Goal: Task Accomplishment & Management: Manage account settings

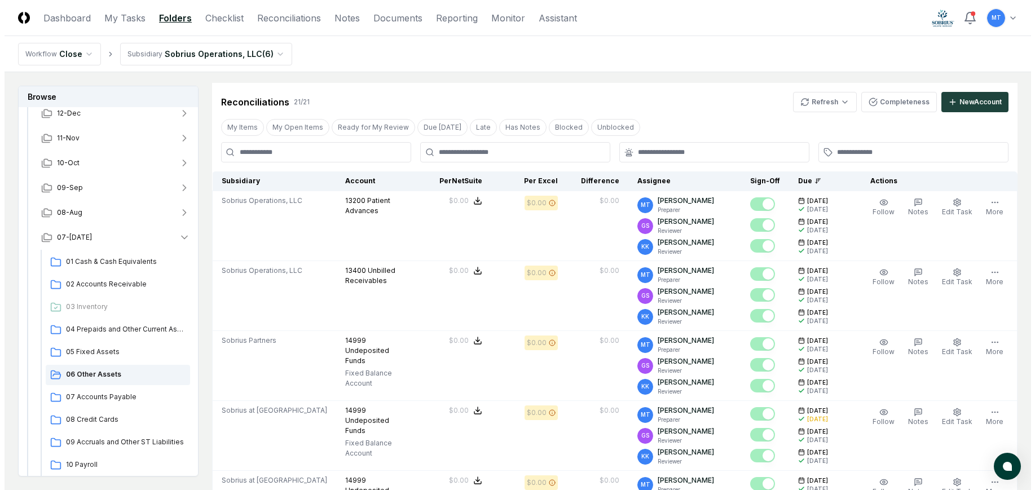
scroll to position [49, 0]
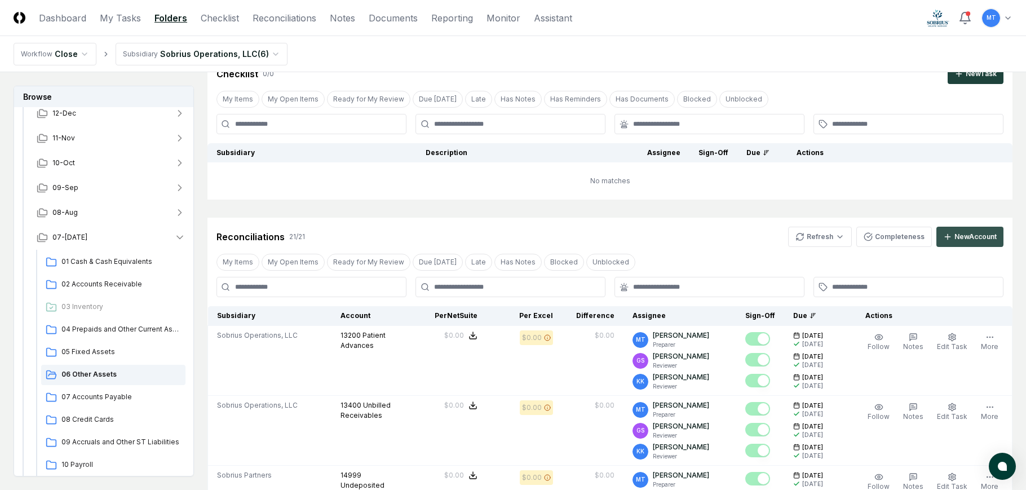
click at [974, 235] on div "New Account" at bounding box center [976, 237] width 42 height 10
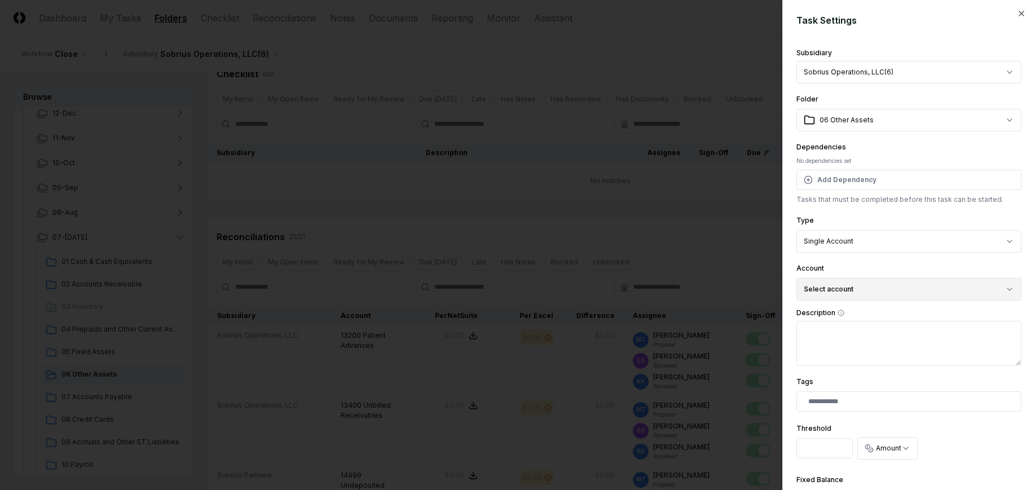
click at [830, 292] on button "Select account" at bounding box center [908, 289] width 225 height 23
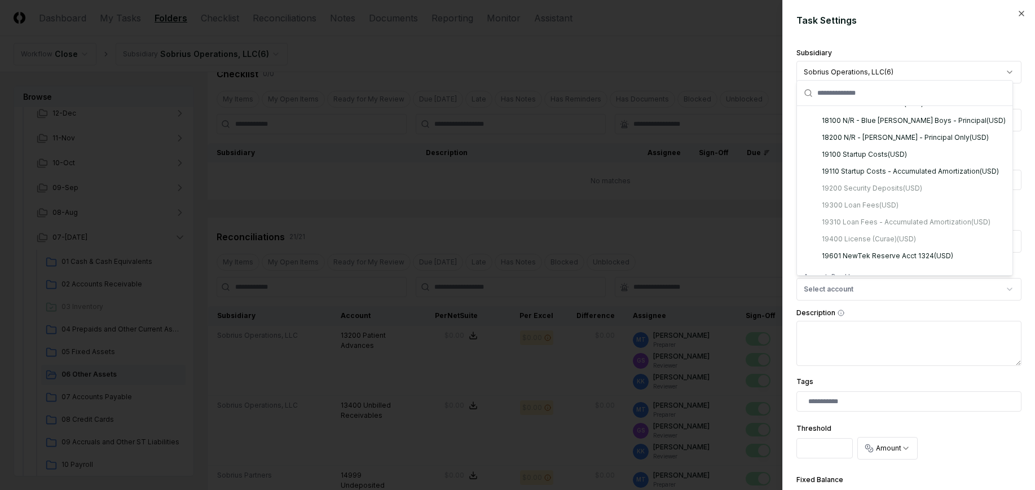
scroll to position [841, 0]
click at [862, 250] on div "19601 NewTek Reserve Acct 1324 ( USD )" at bounding box center [887, 250] width 131 height 10
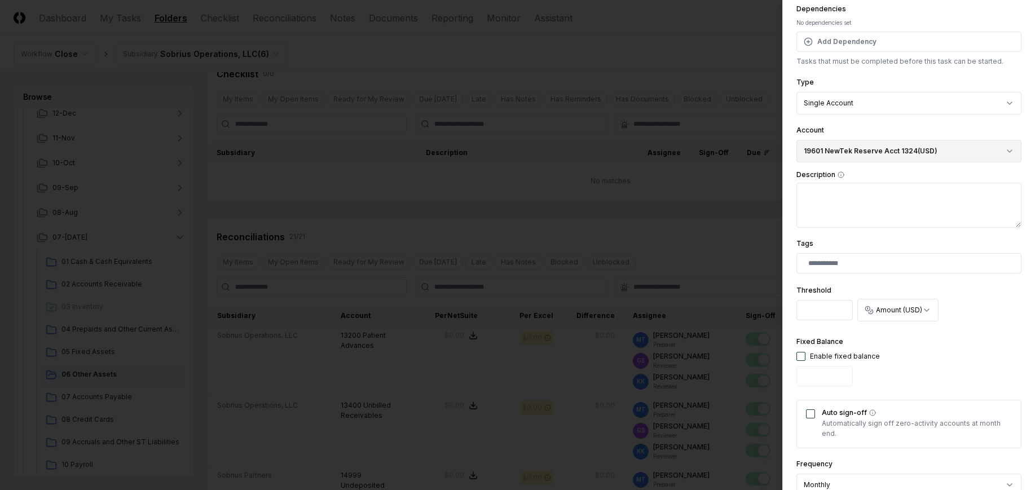
scroll to position [169, 0]
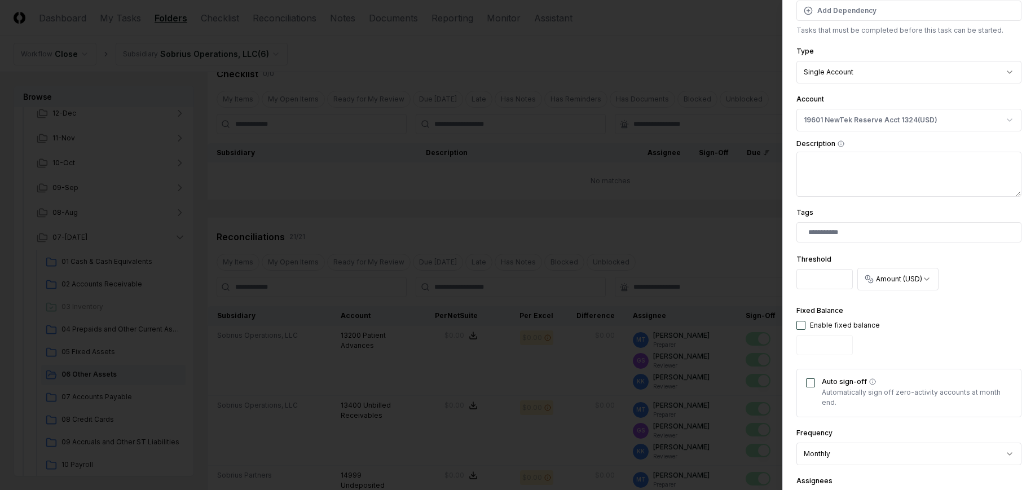
click at [823, 170] on textarea "Description" at bounding box center [908, 174] width 225 height 45
click at [802, 324] on button "button" at bounding box center [800, 325] width 9 height 9
click at [829, 347] on input "*" at bounding box center [824, 345] width 56 height 20
type input "*"
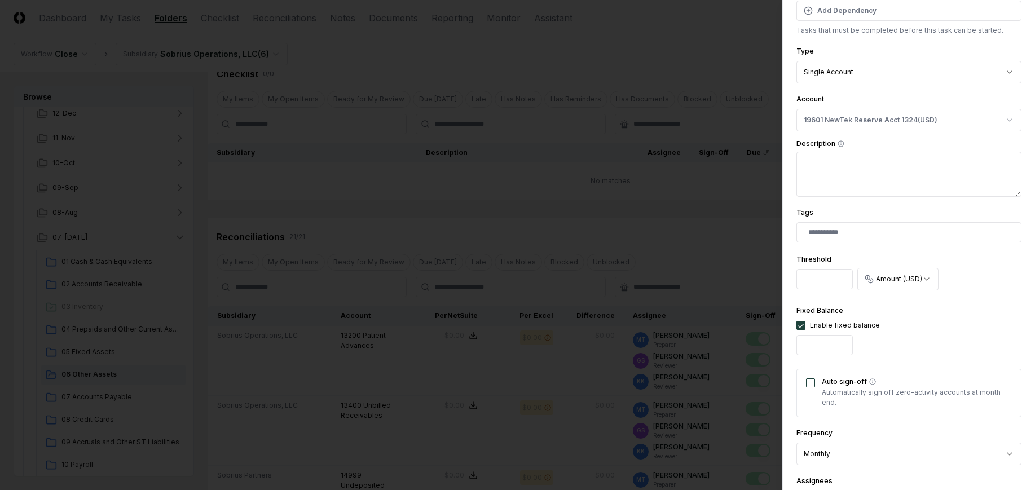
type input "*********"
click at [812, 384] on button "Auto sign-off" at bounding box center [810, 382] width 9 height 9
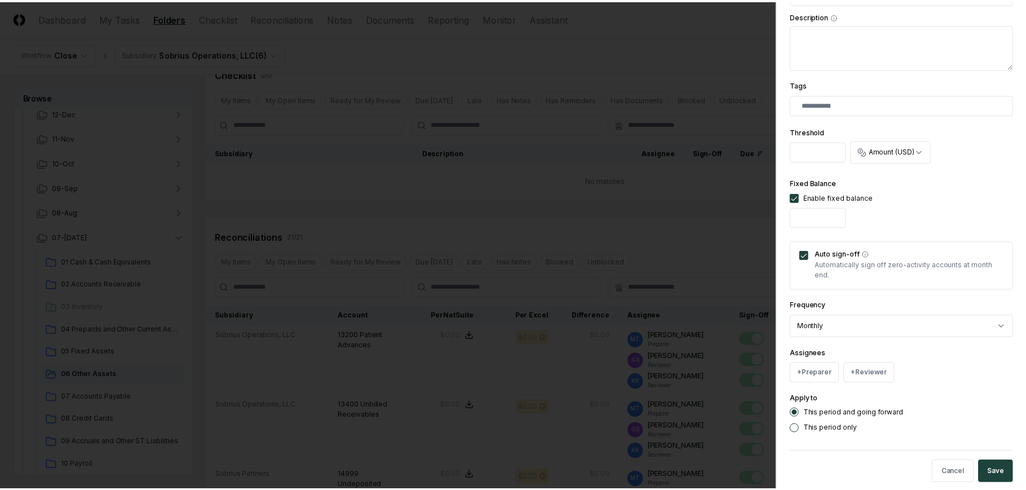
scroll to position [313, 0]
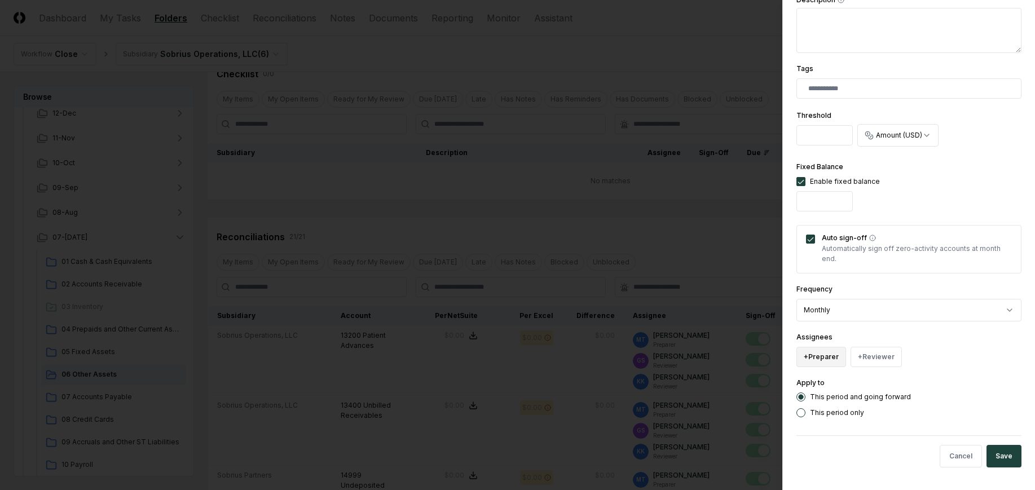
click at [809, 355] on button "+ Preparer" at bounding box center [821, 357] width 50 height 20
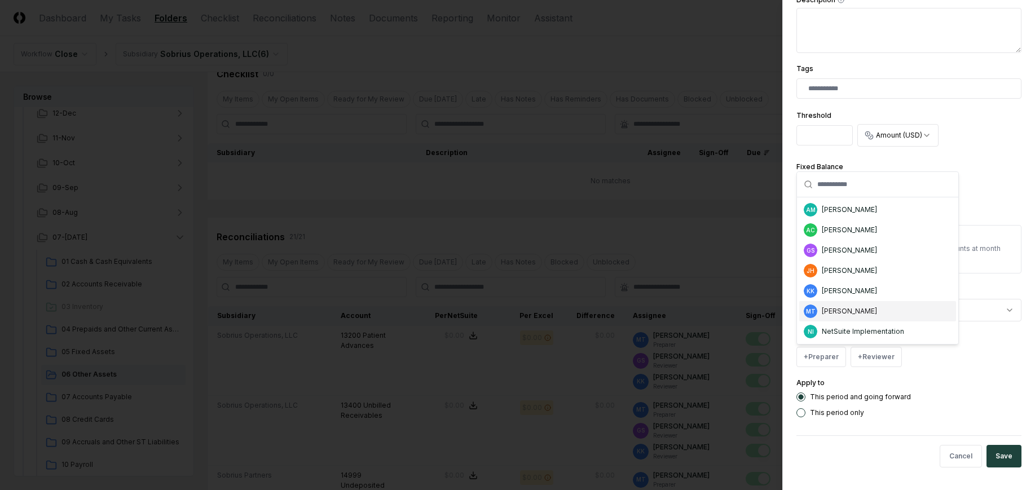
click at [851, 315] on div "[PERSON_NAME]" at bounding box center [849, 311] width 55 height 10
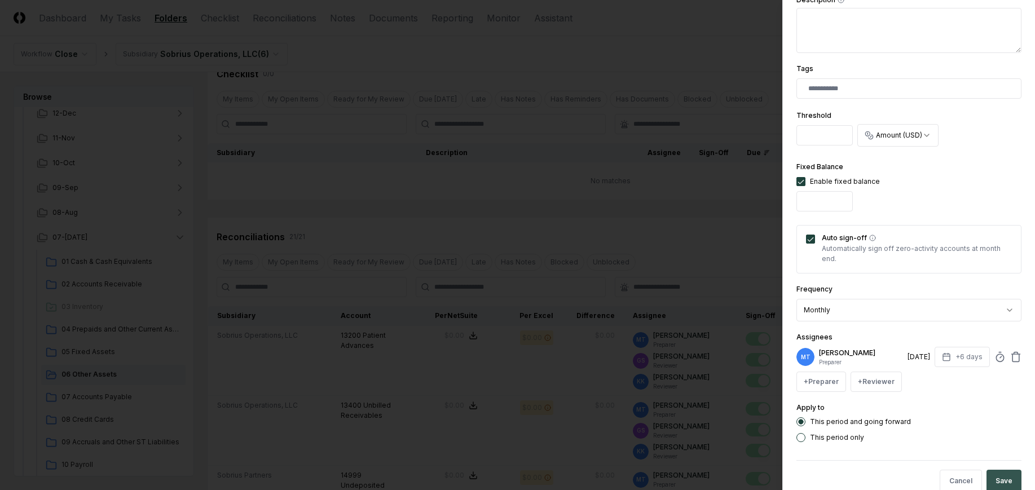
click at [992, 474] on button "Save" at bounding box center [1003, 481] width 35 height 23
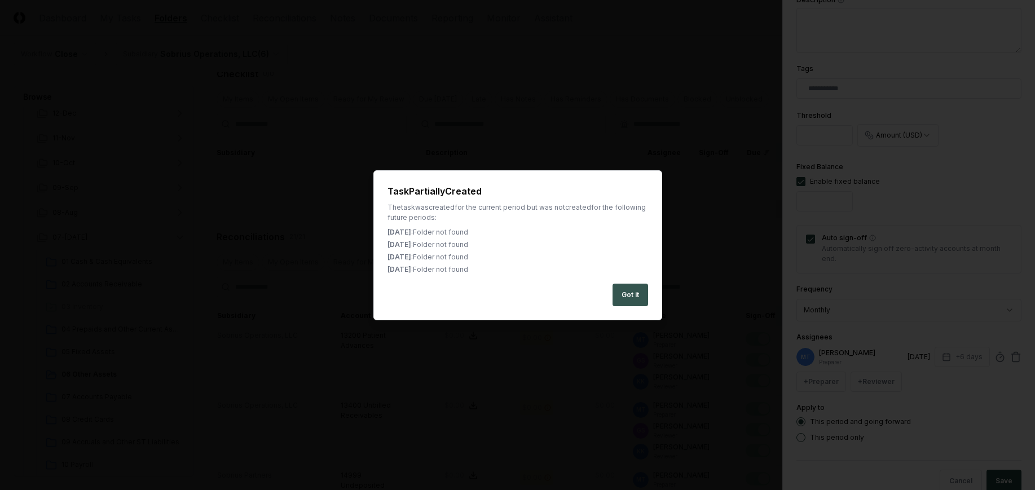
click at [636, 298] on button "Got it" at bounding box center [630, 295] width 36 height 23
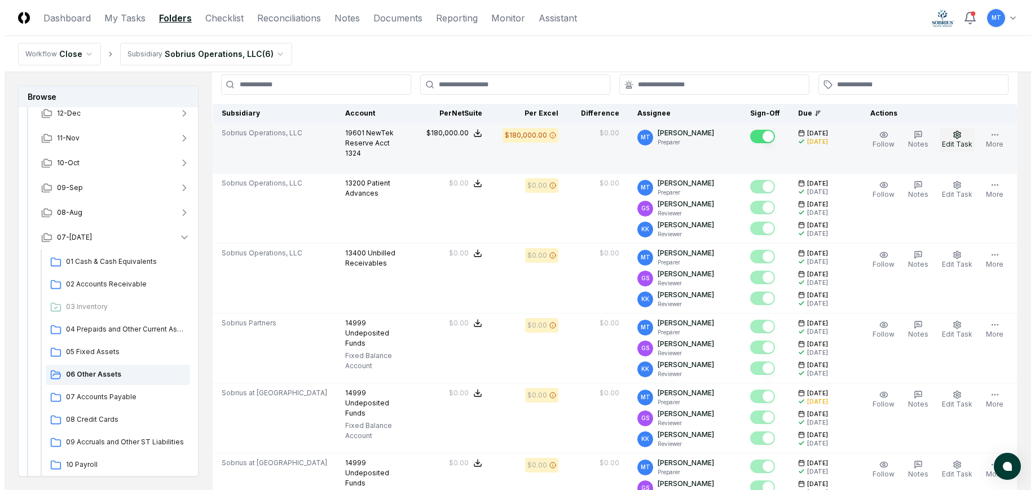
scroll to position [105, 0]
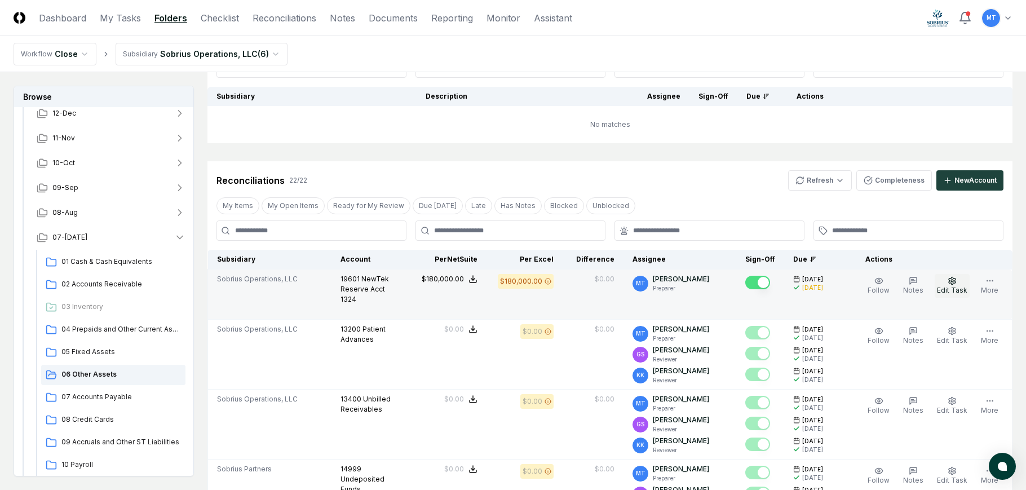
click at [952, 282] on icon "button" at bounding box center [952, 280] width 9 height 9
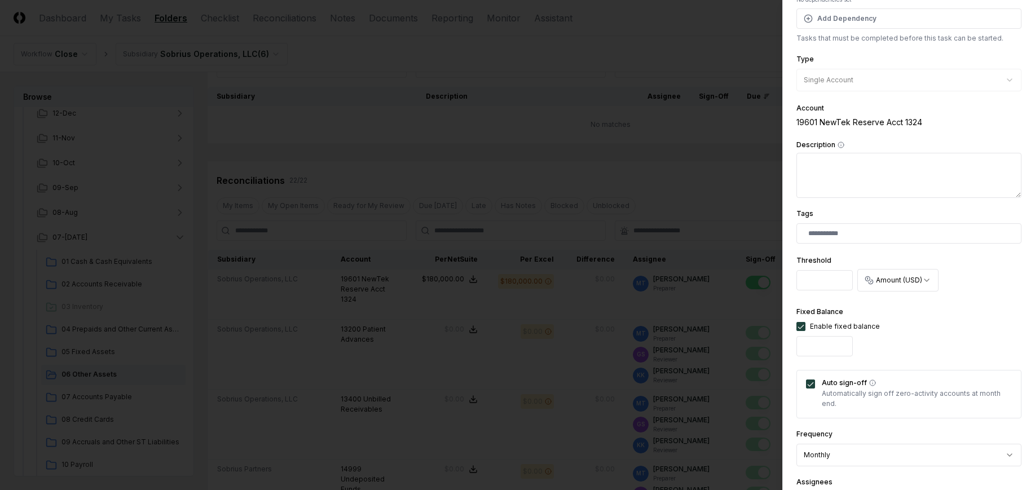
scroll to position [226, 0]
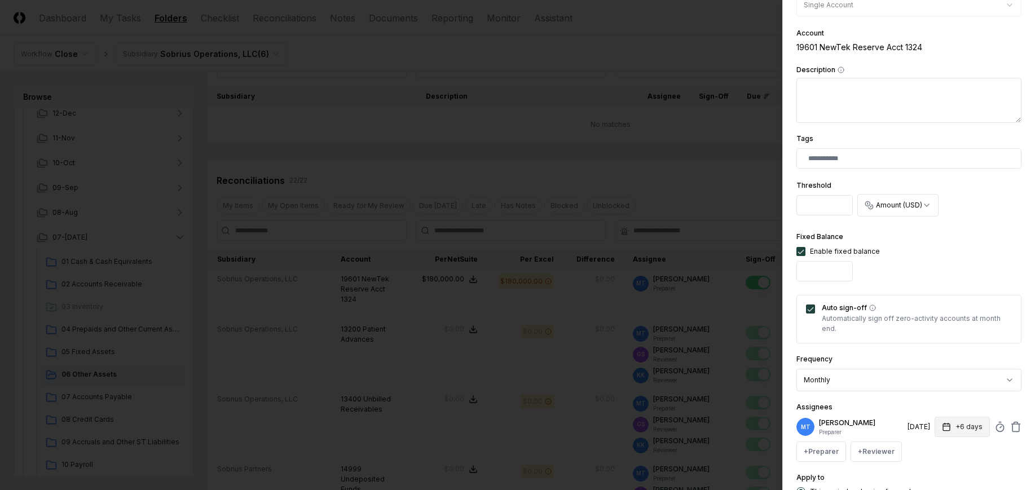
click at [956, 422] on button "+6 days" at bounding box center [961, 427] width 55 height 20
click at [929, 390] on input "*" at bounding box center [919, 393] width 39 height 20
type input "*"
click at [928, 395] on input "*" at bounding box center [919, 393] width 39 height 20
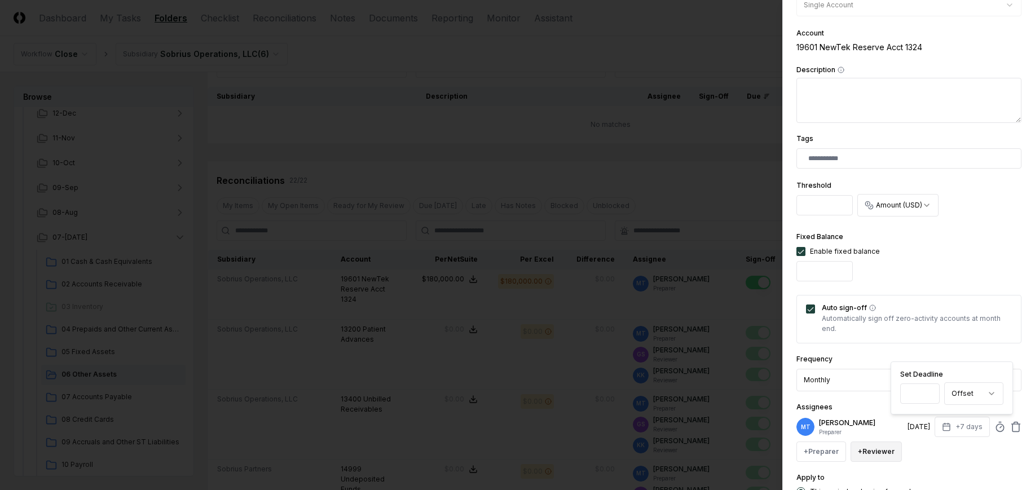
click at [881, 457] on button "+ Reviewer" at bounding box center [875, 451] width 51 height 20
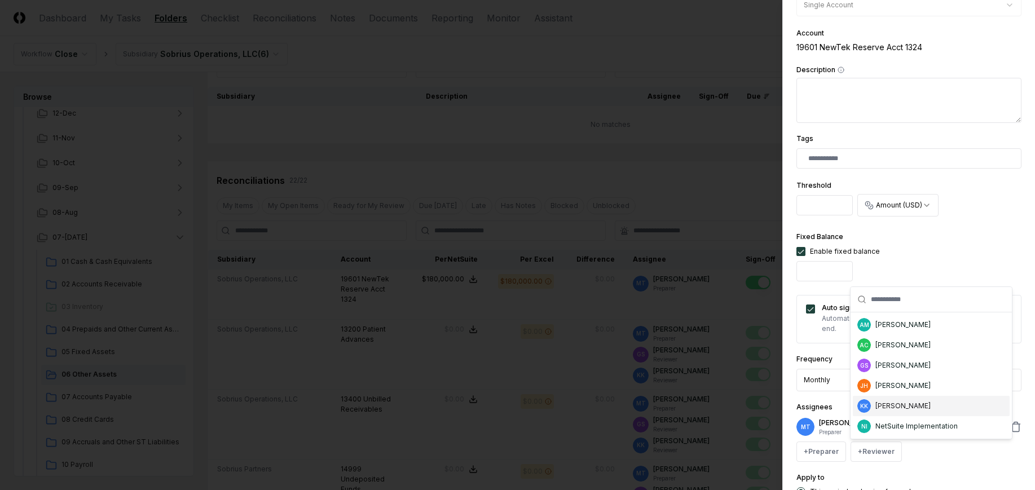
click at [905, 408] on div "[PERSON_NAME]" at bounding box center [902, 406] width 55 height 10
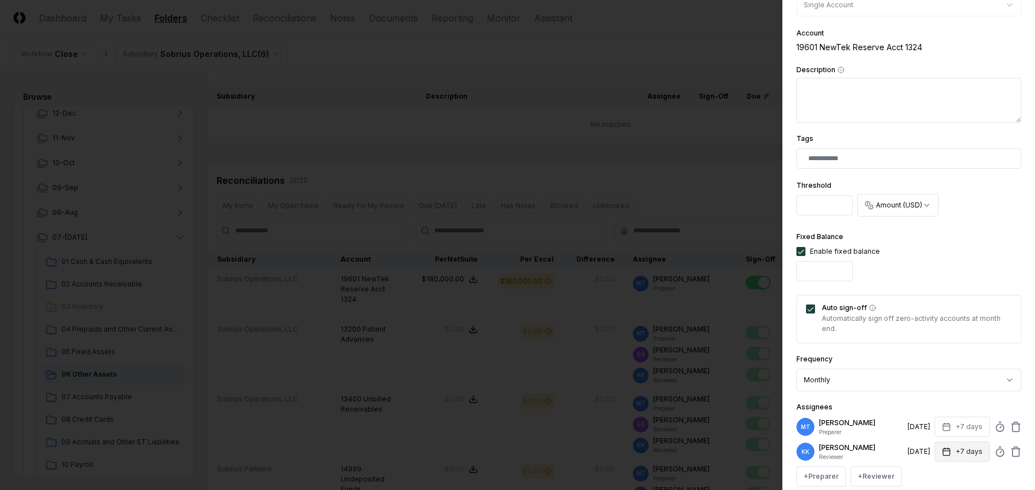
click at [943, 449] on rect "button" at bounding box center [946, 452] width 7 height 7
click at [929, 416] on input "*" at bounding box center [918, 418] width 39 height 20
type input "*"
click at [929, 416] on input "*" at bounding box center [918, 418] width 39 height 20
click at [893, 471] on button "+ Reviewer" at bounding box center [875, 476] width 51 height 20
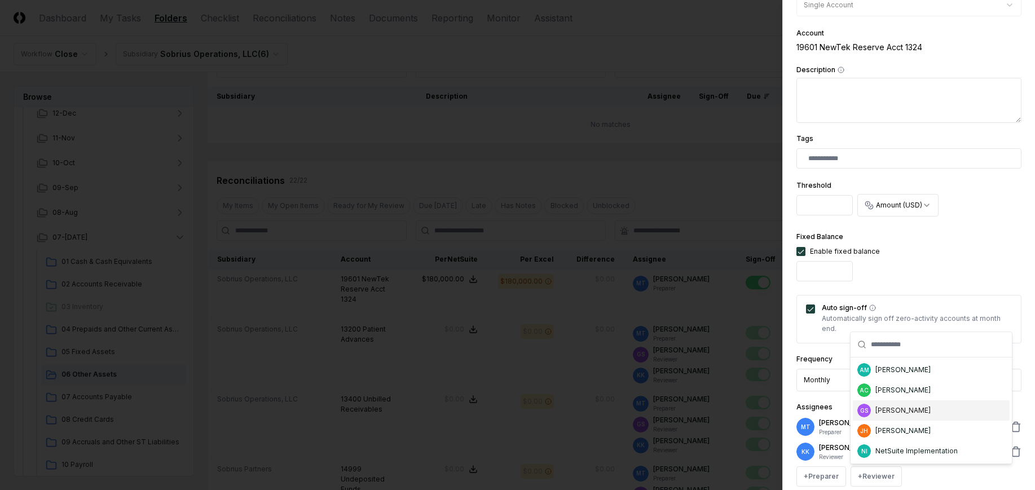
click at [926, 416] on div "GS [PERSON_NAME]" at bounding box center [931, 410] width 157 height 20
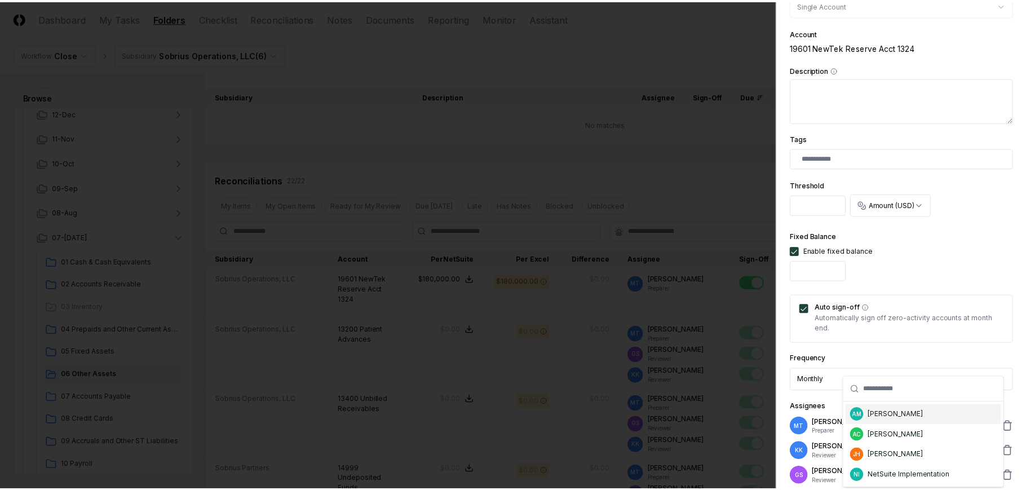
scroll to position [370, 0]
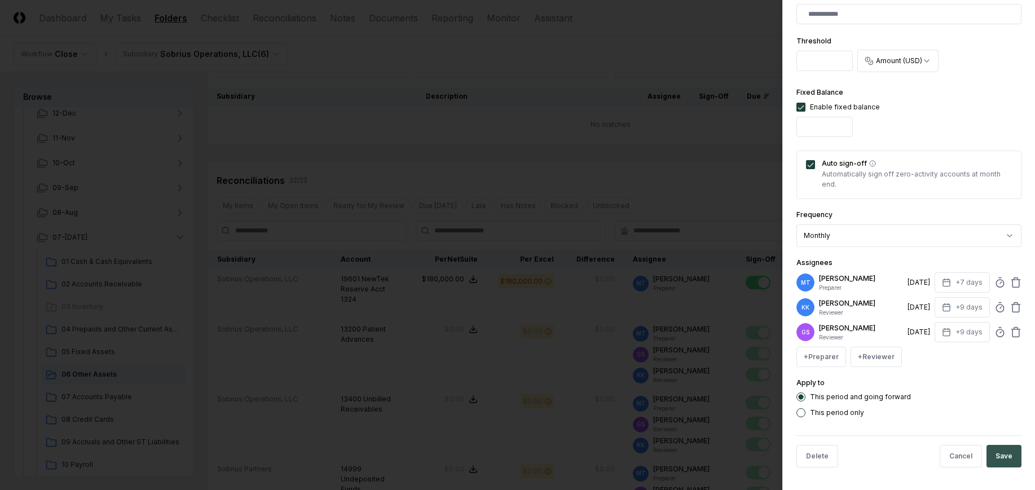
click at [996, 452] on button "Save" at bounding box center [1003, 456] width 35 height 23
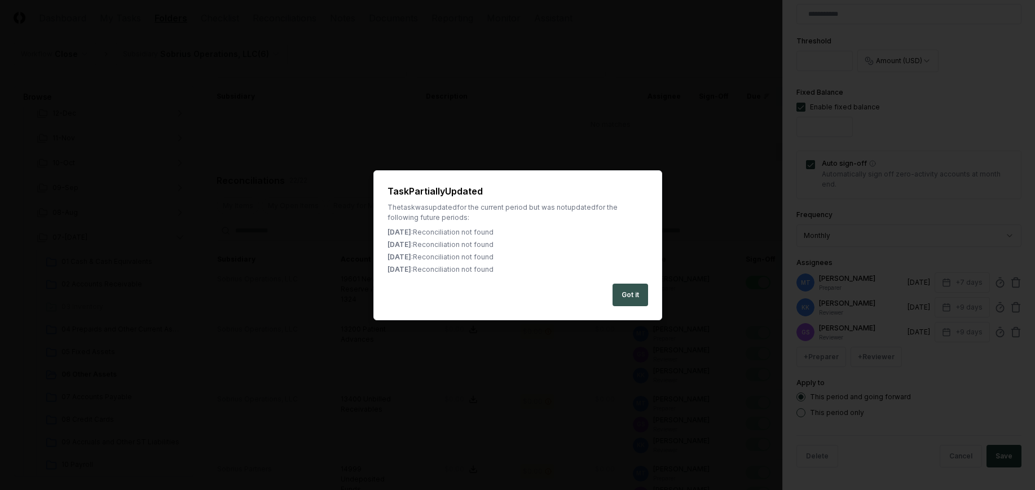
click at [626, 292] on button "Got it" at bounding box center [630, 295] width 36 height 23
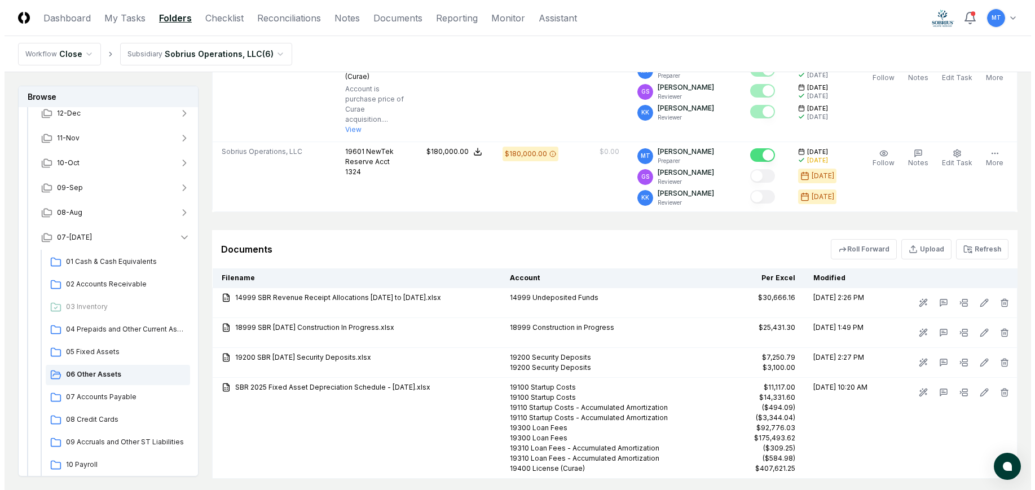
scroll to position [1797, 0]
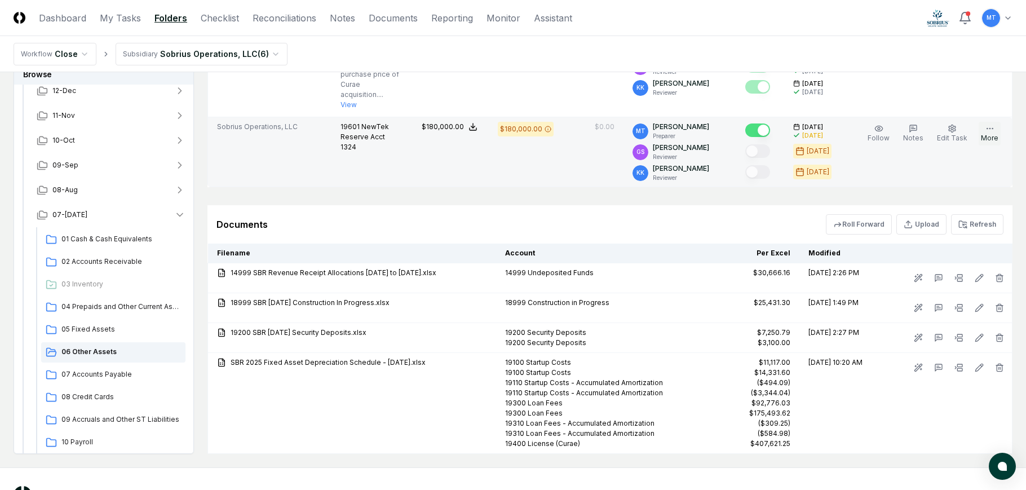
click at [996, 145] on button "More" at bounding box center [990, 134] width 22 height 24
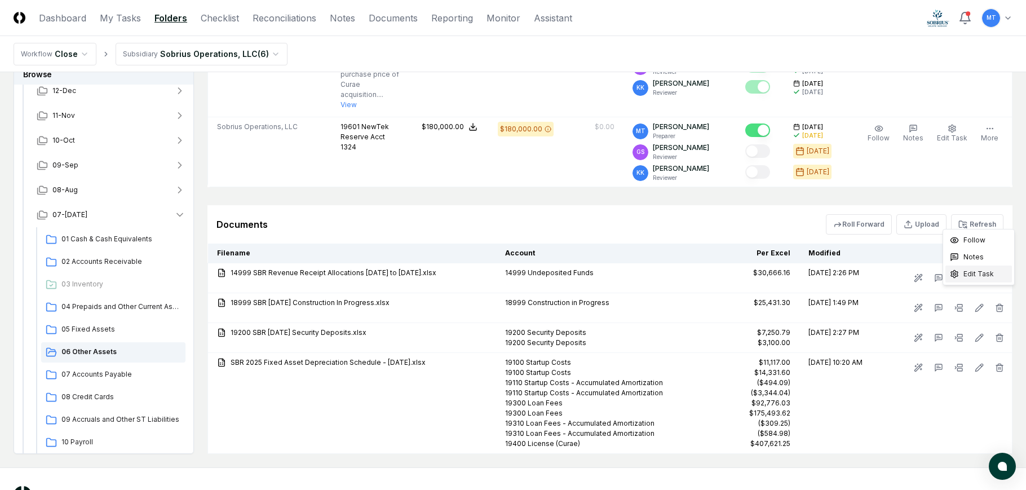
click at [978, 272] on span "Edit Task" at bounding box center [979, 274] width 30 height 10
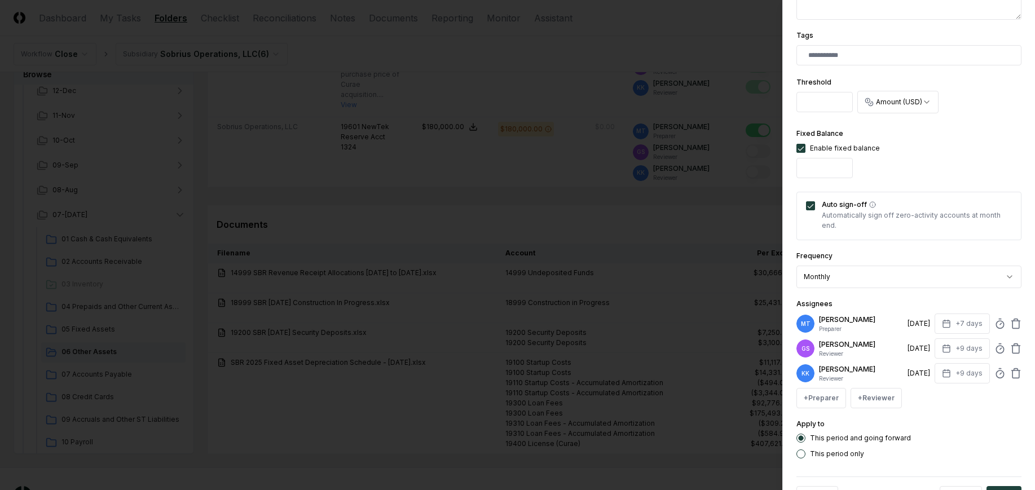
scroll to position [370, 0]
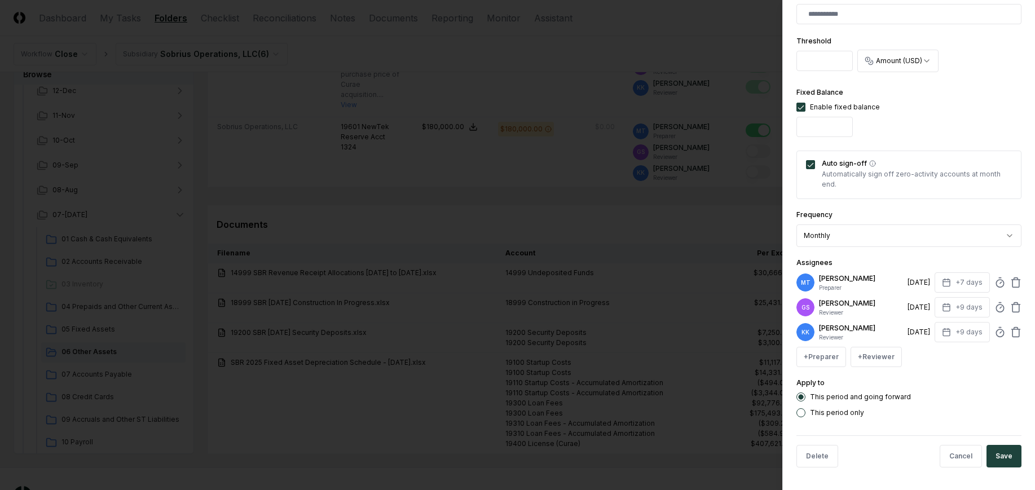
click at [812, 165] on button "Auto sign-off" at bounding box center [810, 164] width 9 height 9
click at [988, 456] on button "Save" at bounding box center [1003, 456] width 35 height 23
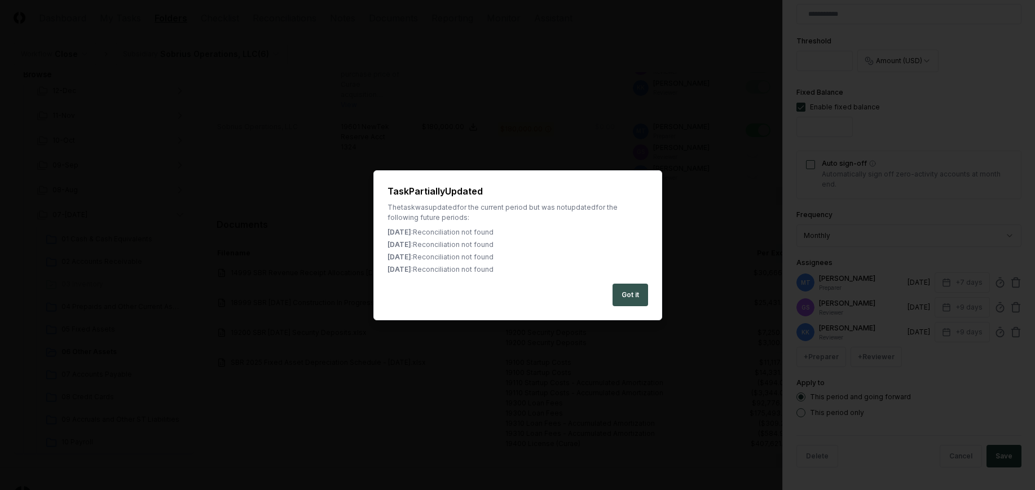
click at [625, 295] on button "Got it" at bounding box center [630, 295] width 36 height 23
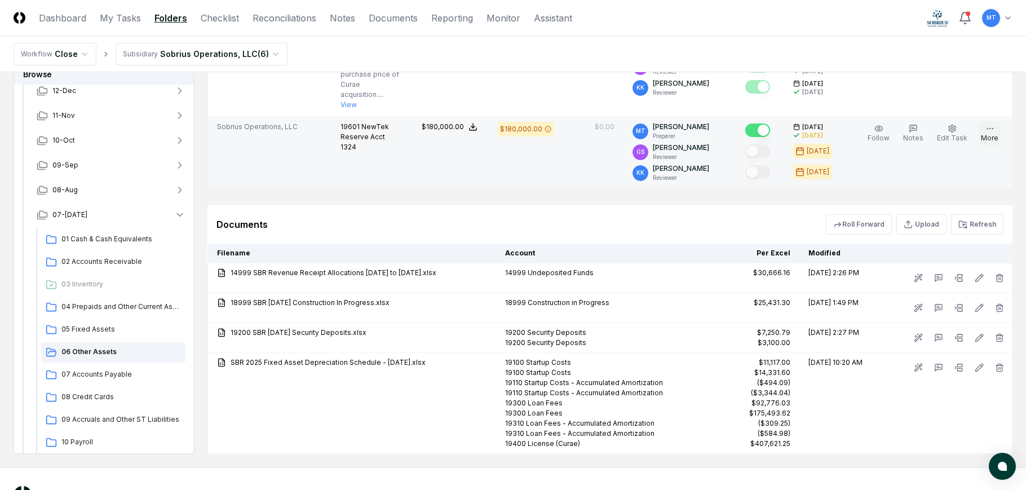
click at [990, 145] on button "More" at bounding box center [990, 134] width 22 height 24
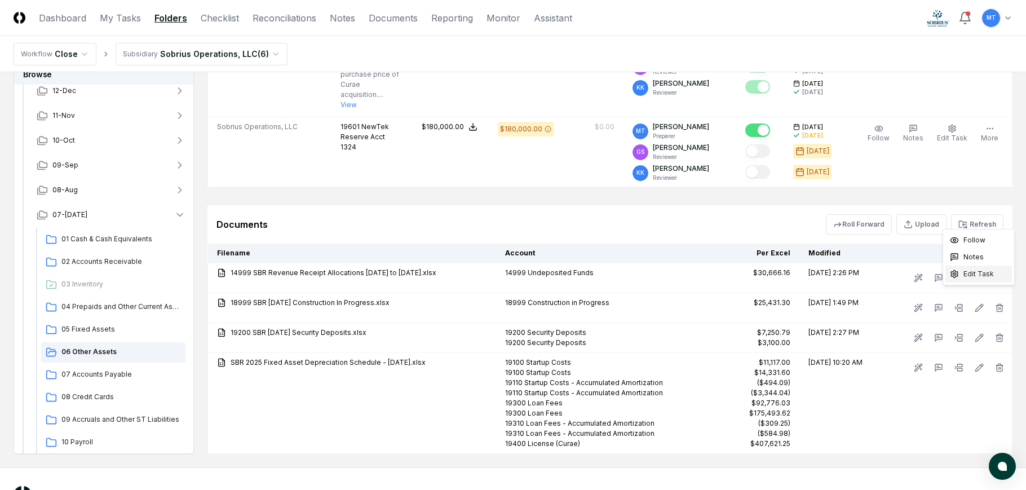
click at [993, 280] on div "Edit Task" at bounding box center [979, 274] width 67 height 17
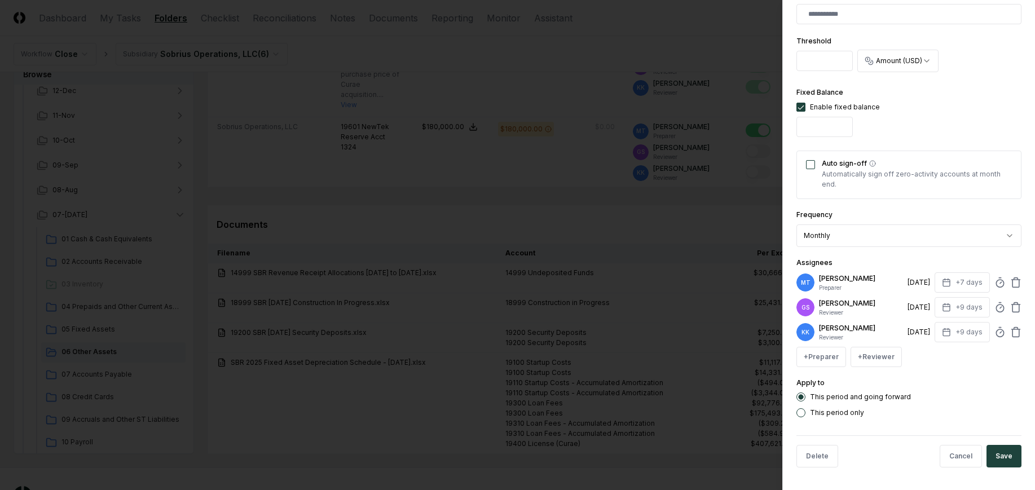
click at [817, 165] on div "Auto sign-off Automatically sign off zero-activity accounts at month end." at bounding box center [908, 175] width 225 height 48
click at [810, 165] on button "Auto sign-off" at bounding box center [810, 164] width 9 height 9
click at [996, 454] on button "Save" at bounding box center [1003, 456] width 35 height 23
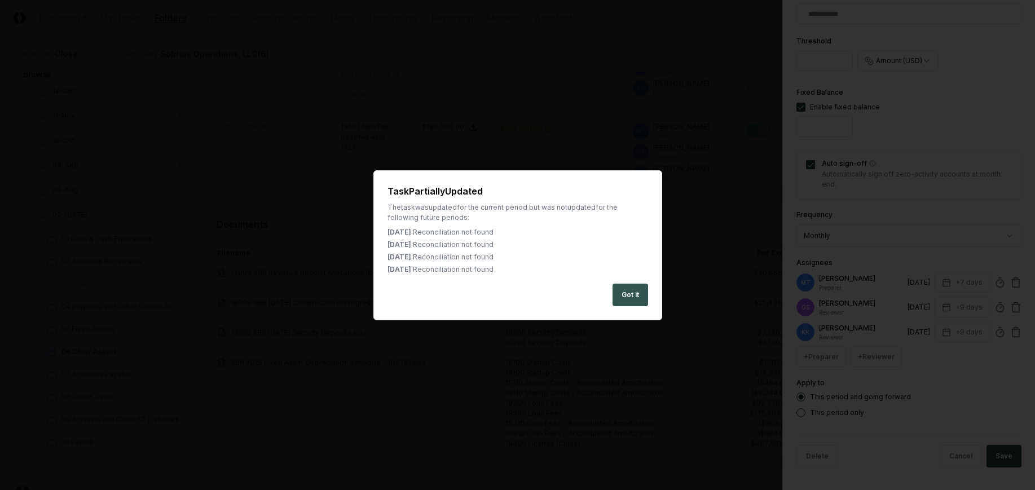
click at [641, 294] on button "Got it" at bounding box center [630, 295] width 36 height 23
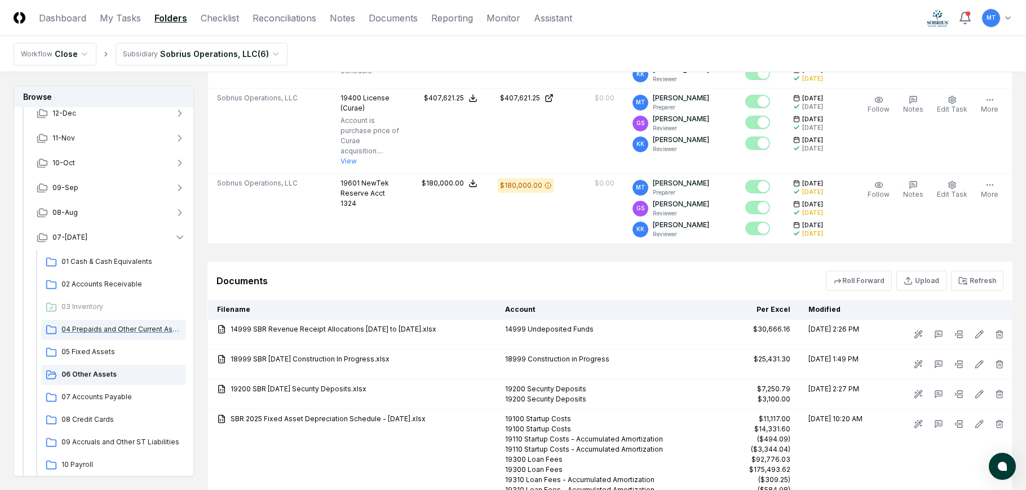
scroll to position [113, 0]
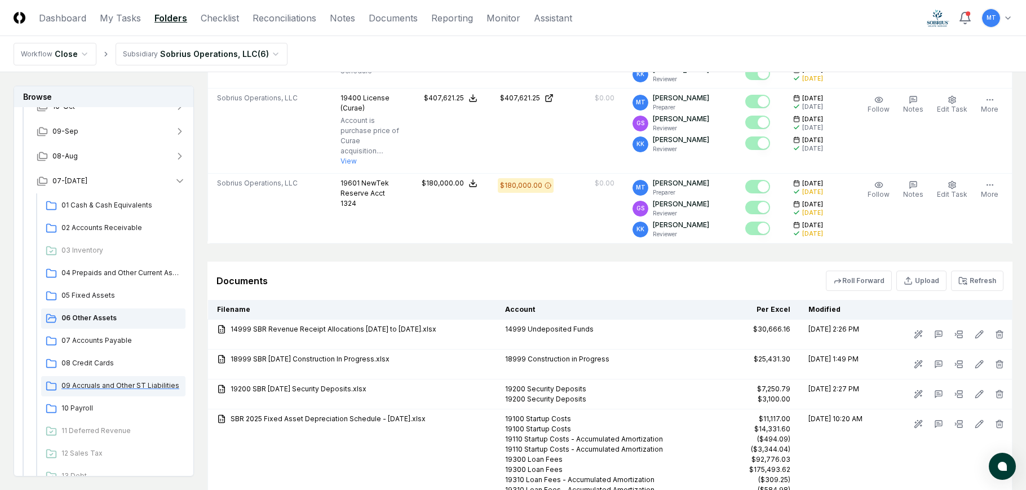
click at [104, 385] on span "09 Accruals and Other ST Liabilities" at bounding box center [121, 386] width 120 height 10
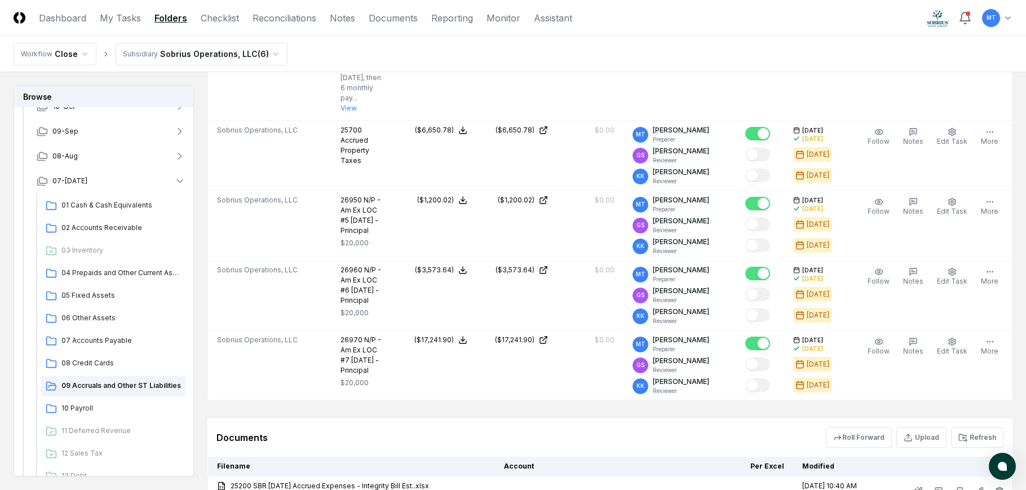
scroll to position [733, 0]
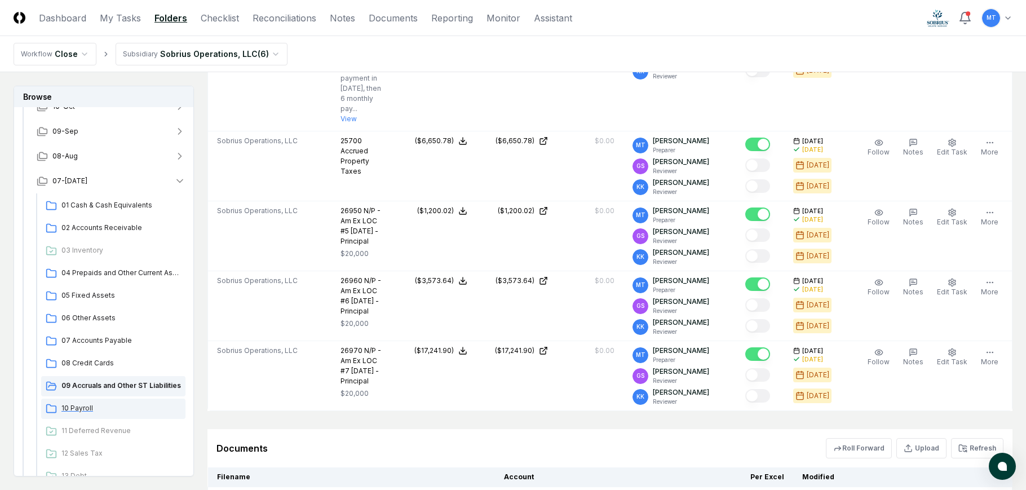
click at [82, 407] on span "10 Payroll" at bounding box center [121, 408] width 120 height 10
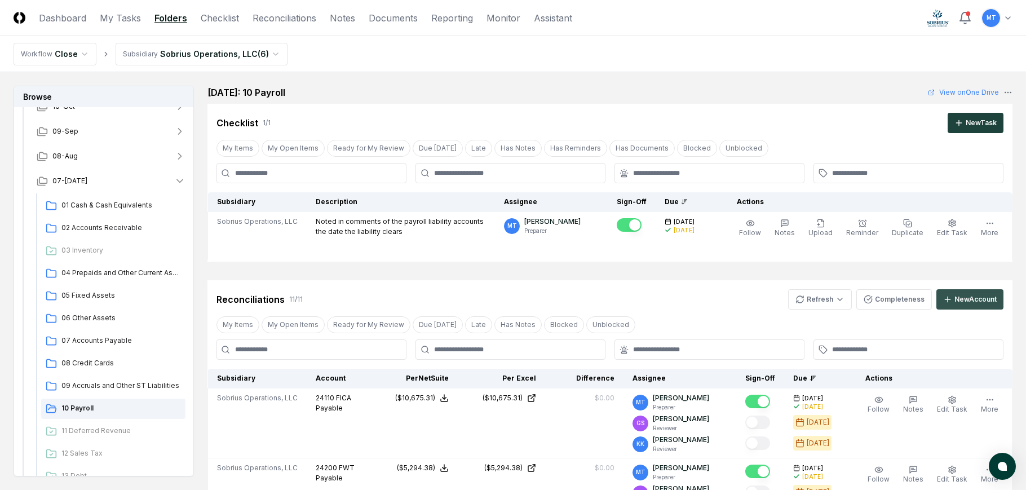
click at [965, 303] on div "New Account" at bounding box center [976, 299] width 42 height 10
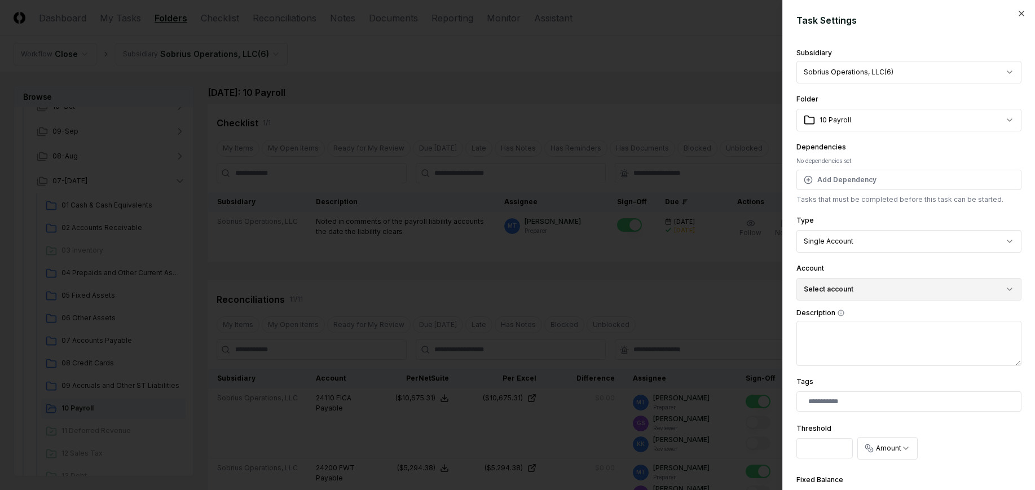
click at [840, 288] on button "Select account" at bounding box center [908, 289] width 225 height 23
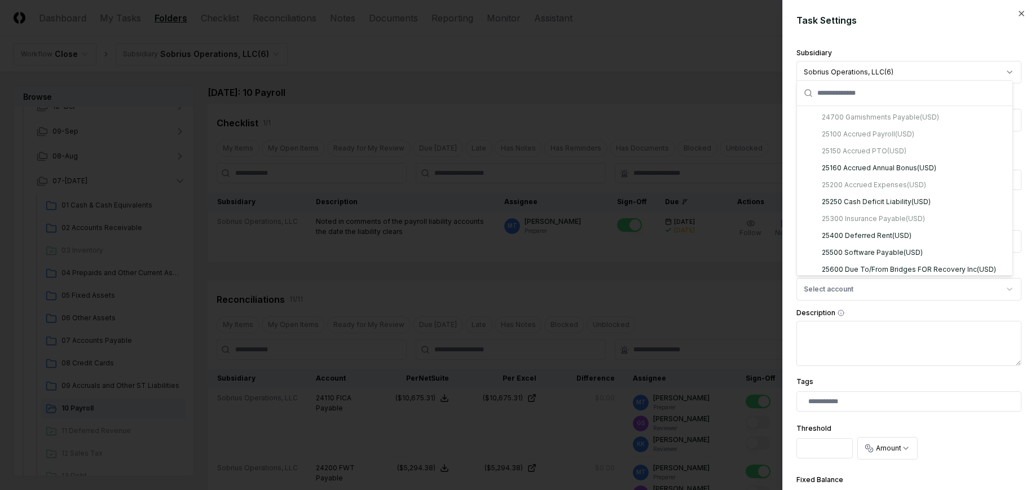
scroll to position [1348, 0]
click at [873, 175] on div "25160 Accrued Annual Bonus ( USD )" at bounding box center [879, 174] width 114 height 10
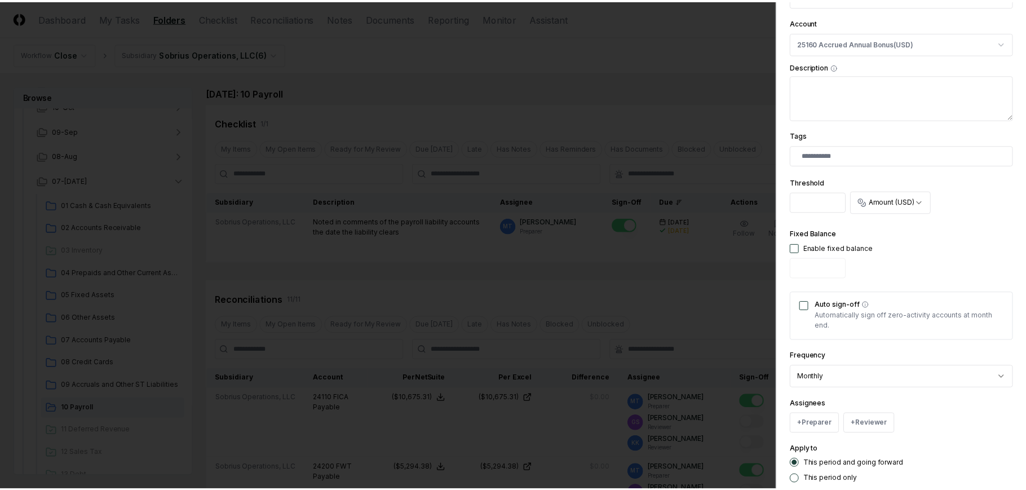
scroll to position [313, 0]
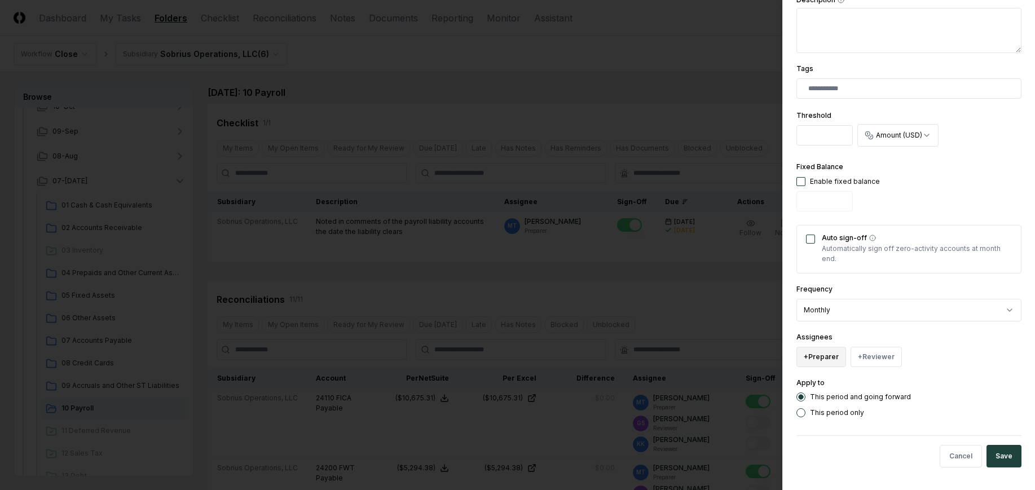
click at [824, 365] on button "+ Preparer" at bounding box center [821, 357] width 50 height 20
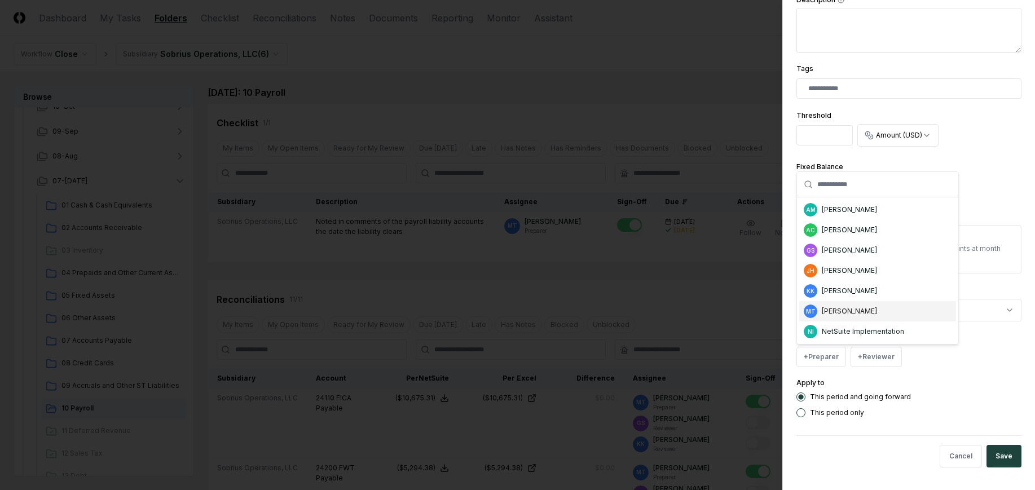
click at [856, 309] on div "[PERSON_NAME]" at bounding box center [849, 311] width 55 height 10
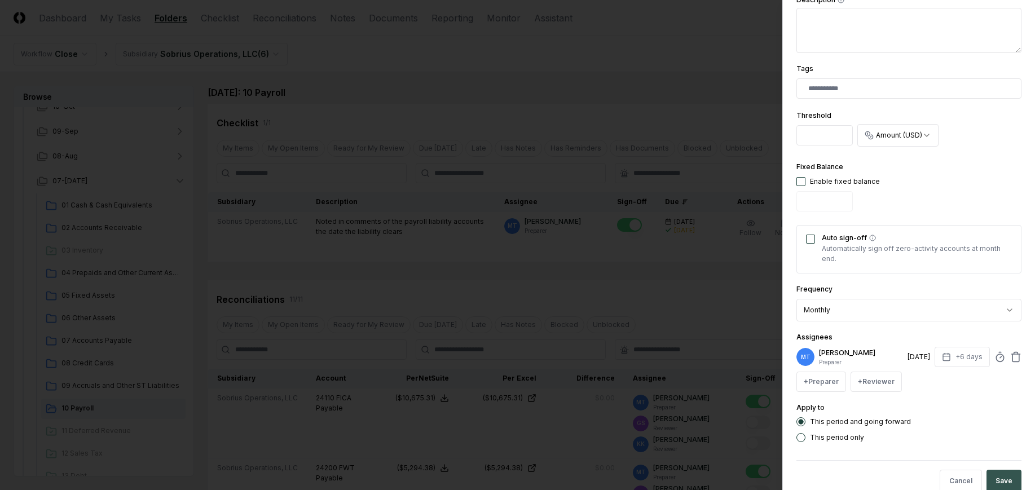
click at [993, 478] on button "Save" at bounding box center [1003, 481] width 35 height 23
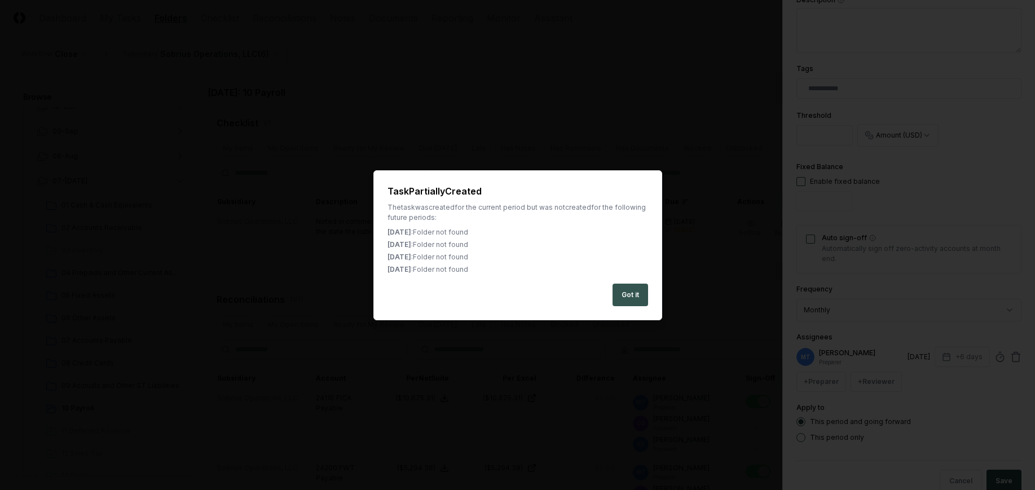
click at [626, 293] on button "Got it" at bounding box center [630, 295] width 36 height 23
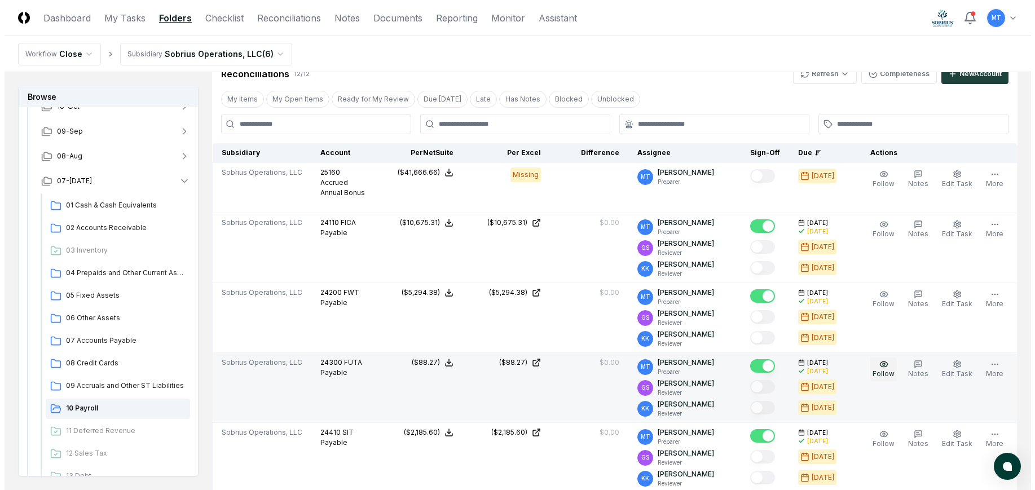
scroll to position [169, 0]
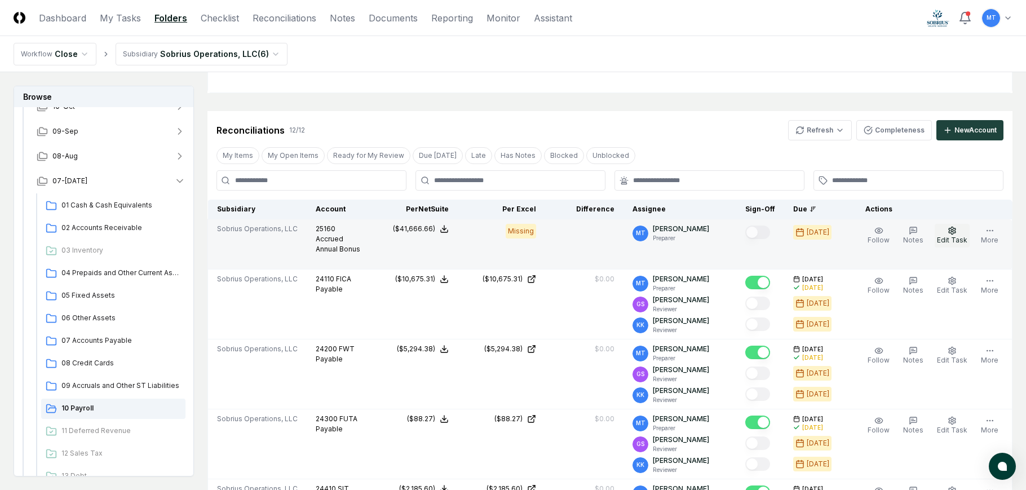
click at [961, 234] on button "Edit Task" at bounding box center [952, 236] width 35 height 24
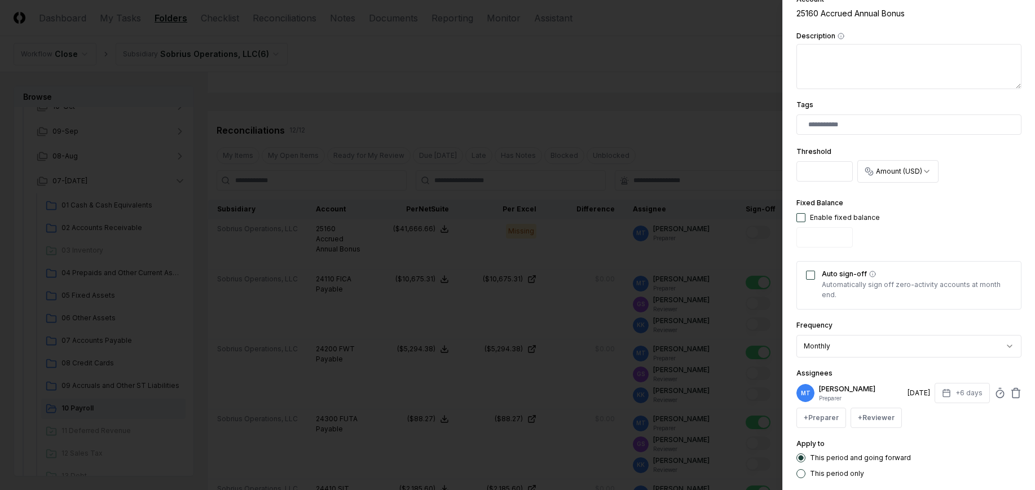
scroll to position [282, 0]
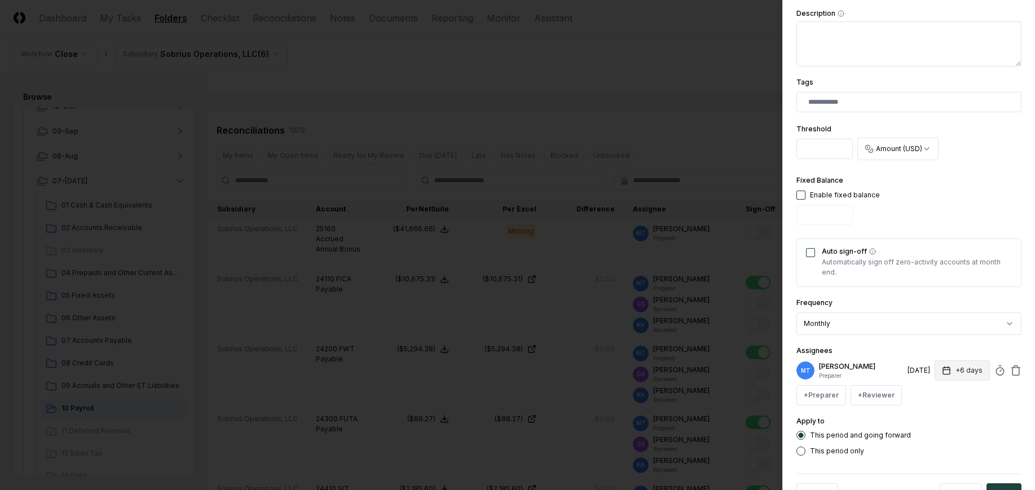
click at [944, 374] on button "+6 days" at bounding box center [961, 370] width 55 height 20
click at [929, 415] on input "*" at bounding box center [918, 415] width 39 height 20
click at [929, 417] on input "*" at bounding box center [918, 415] width 39 height 20
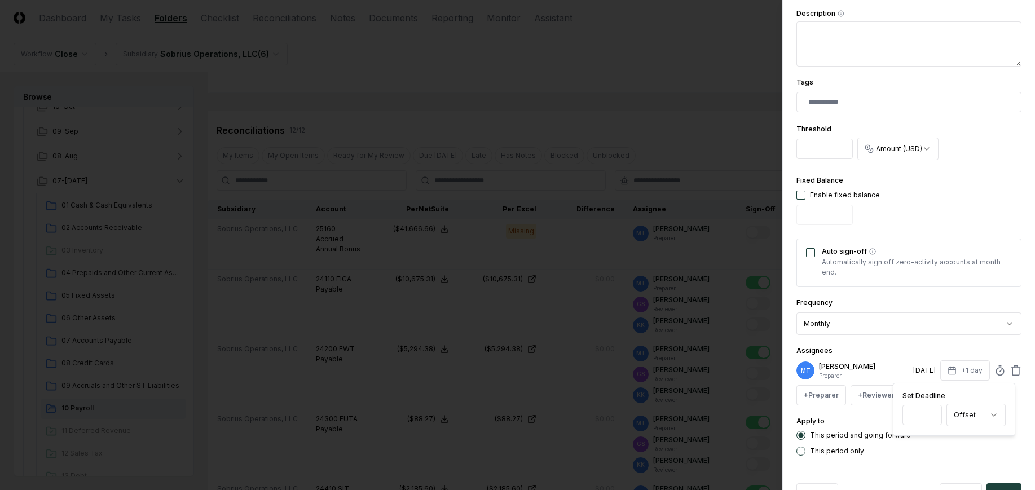
click at [929, 417] on input "*" at bounding box center [921, 415] width 39 height 20
click at [929, 413] on input "*" at bounding box center [918, 415] width 39 height 20
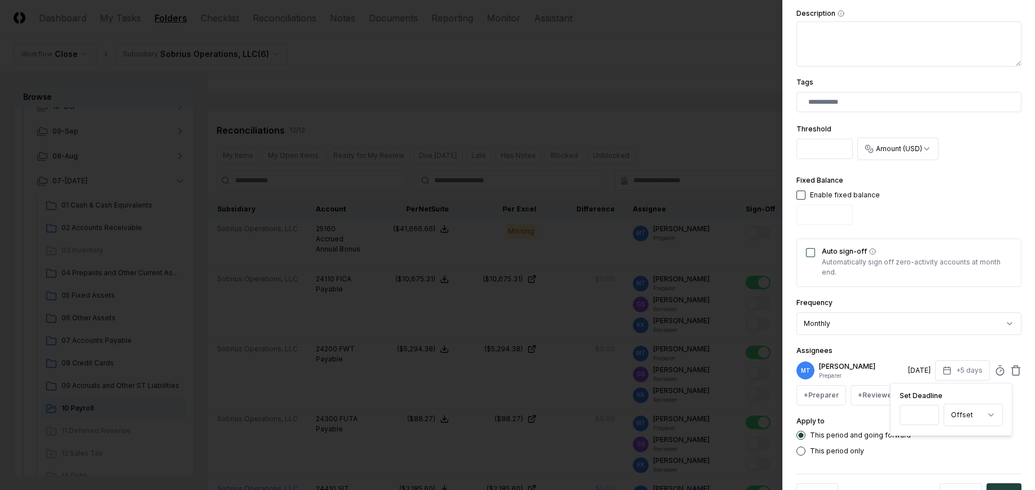
click at [929, 413] on input "*" at bounding box center [918, 415] width 39 height 20
type input "*"
click at [929, 413] on input "*" at bounding box center [918, 415] width 39 height 20
click at [931, 444] on div "This period and going forward This period only" at bounding box center [908, 443] width 225 height 25
click at [865, 392] on button "+ Reviewer" at bounding box center [875, 395] width 51 height 20
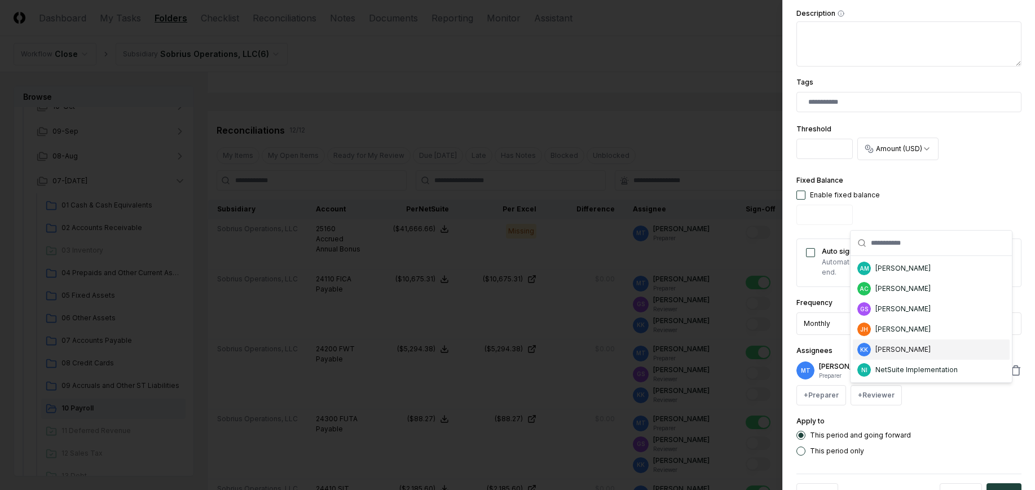
click at [903, 352] on div "[PERSON_NAME]" at bounding box center [902, 350] width 55 height 10
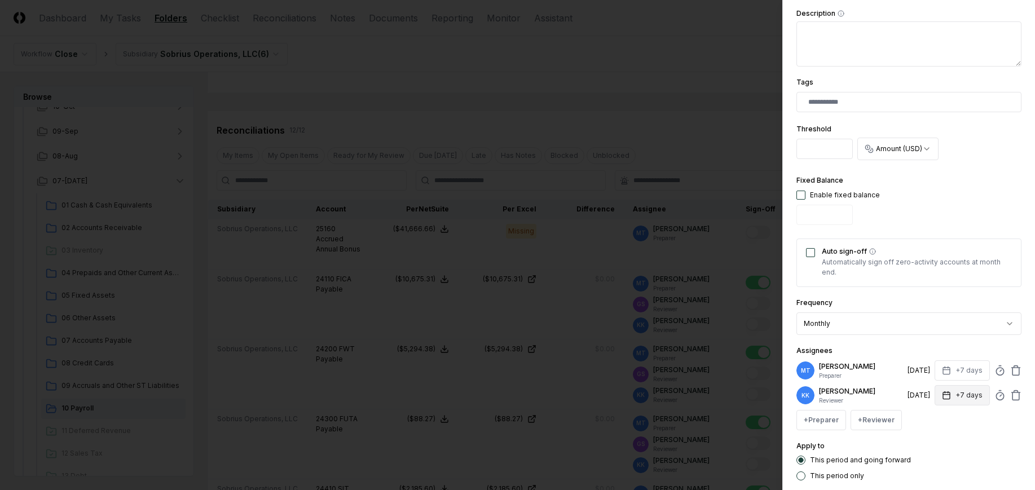
click at [942, 397] on icon "button" at bounding box center [946, 395] width 9 height 9
click at [930, 438] on input "*" at bounding box center [918, 440] width 39 height 20
type input "*"
click at [930, 438] on input "*" at bounding box center [918, 440] width 39 height 20
click at [877, 416] on button "+ Reviewer" at bounding box center [875, 420] width 51 height 20
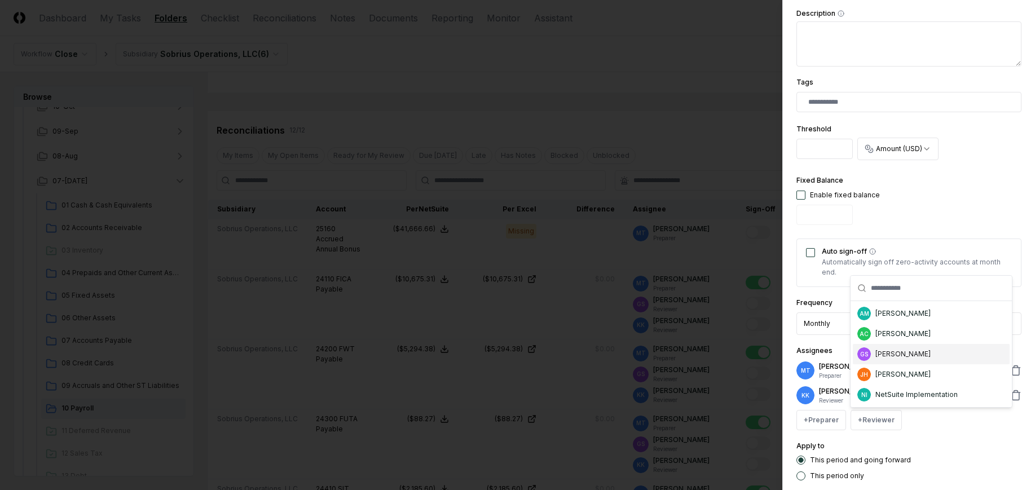
click at [922, 357] on div "GS [PERSON_NAME]" at bounding box center [931, 354] width 157 height 20
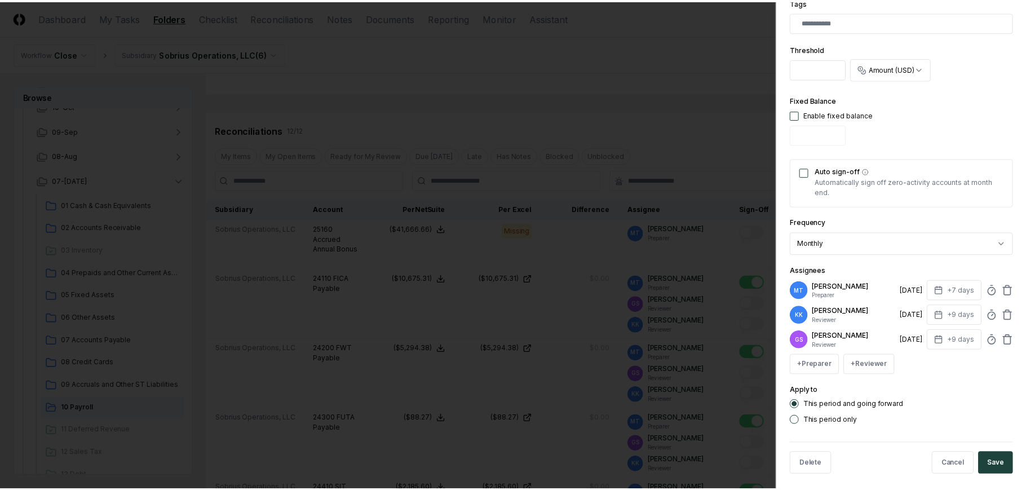
scroll to position [370, 0]
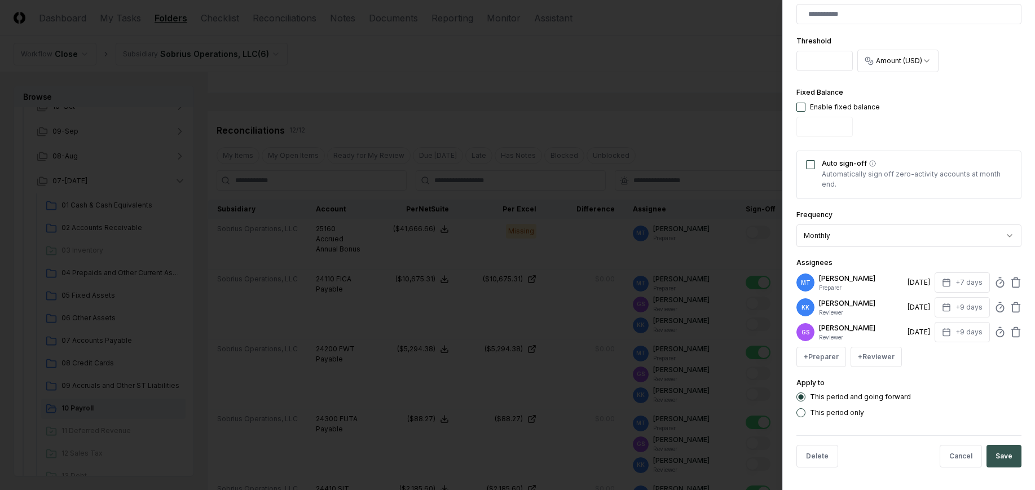
click at [994, 451] on button "Save" at bounding box center [1003, 456] width 35 height 23
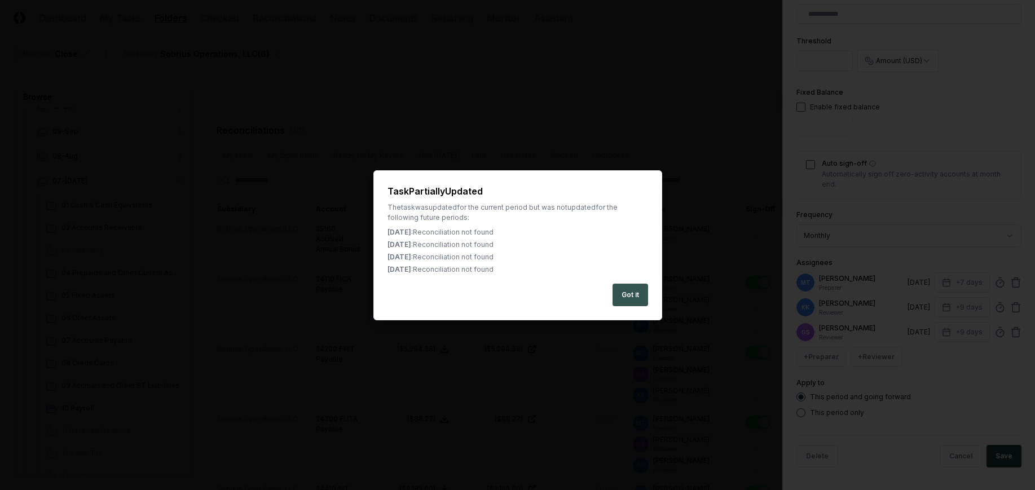
click at [628, 295] on button "Got it" at bounding box center [630, 295] width 36 height 23
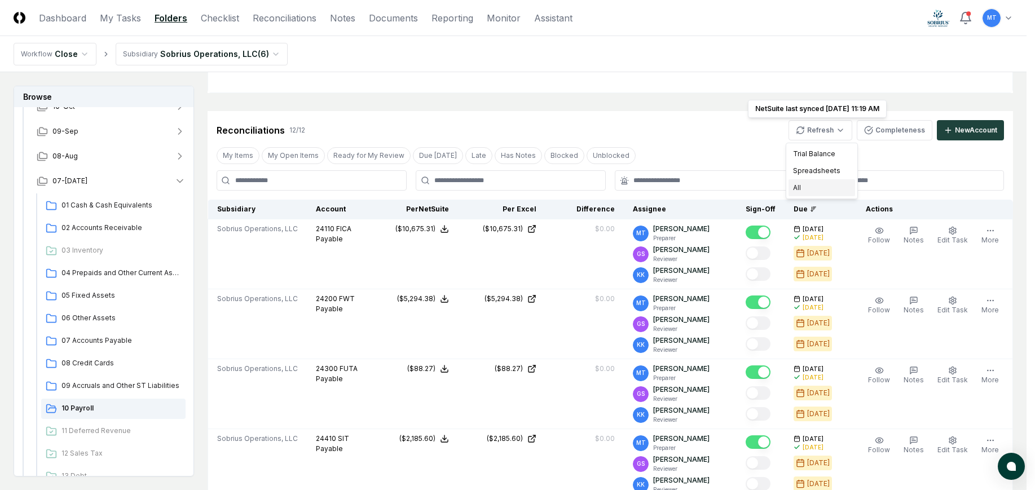
click at [819, 188] on div "All" at bounding box center [821, 187] width 67 height 17
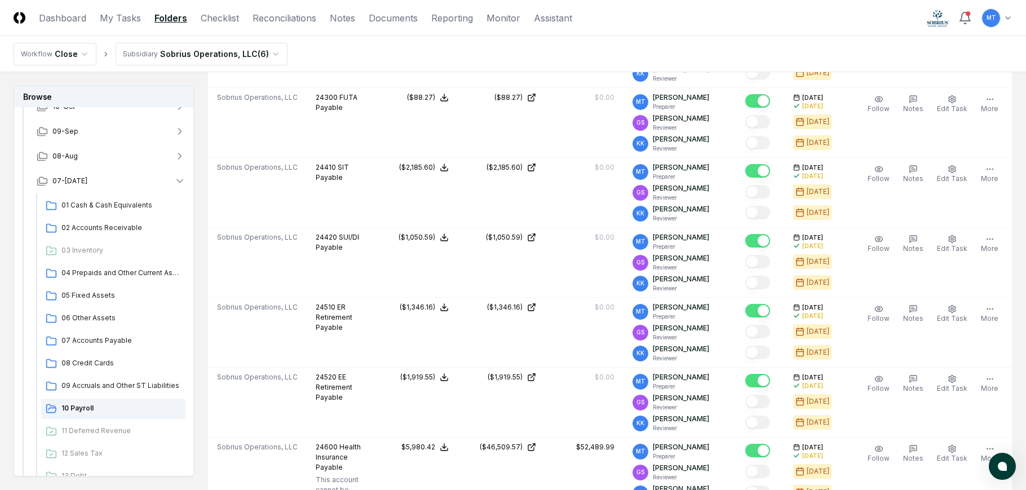
scroll to position [434, 0]
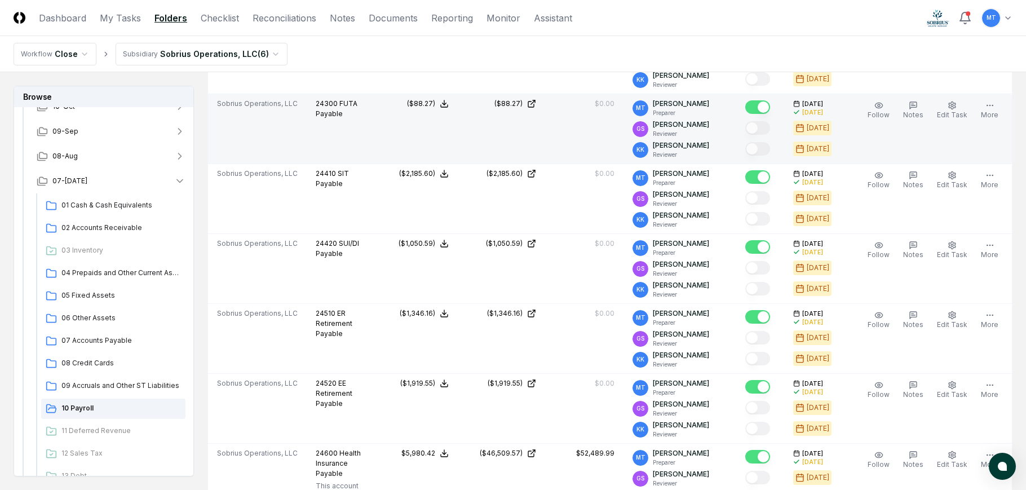
drag, startPoint x: 559, startPoint y: 213, endPoint x: 410, endPoint y: 145, distance: 163.5
click at [410, 145] on td "($88.27)" at bounding box center [413, 129] width 87 height 70
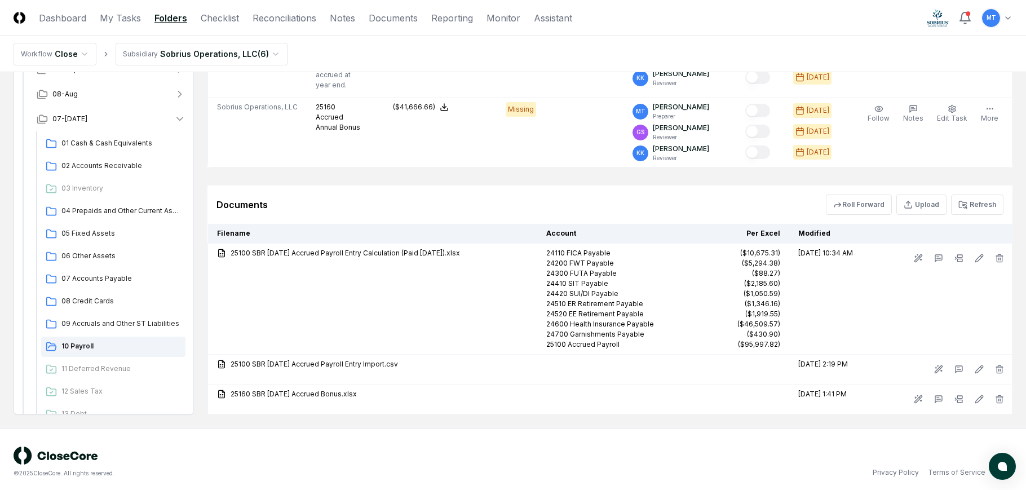
scroll to position [1167, 0]
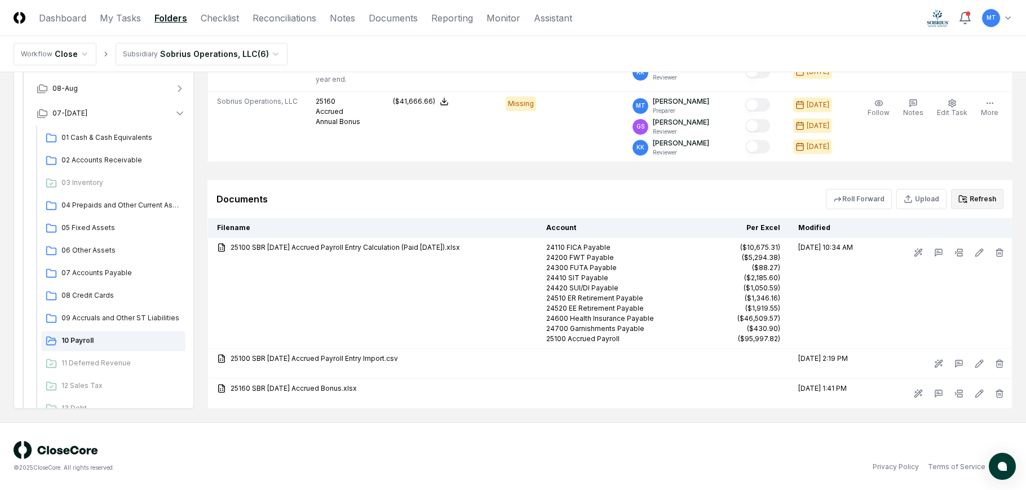
click at [970, 203] on button "Refresh" at bounding box center [977, 199] width 52 height 20
click at [980, 202] on button "Refresh" at bounding box center [977, 199] width 52 height 20
click at [987, 198] on button "Refresh" at bounding box center [977, 199] width 52 height 20
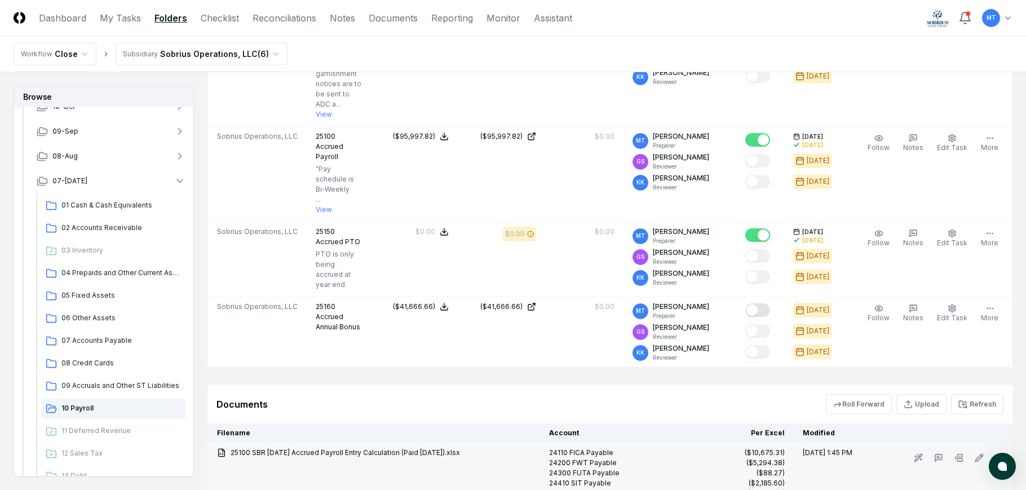
scroll to position [998, 0]
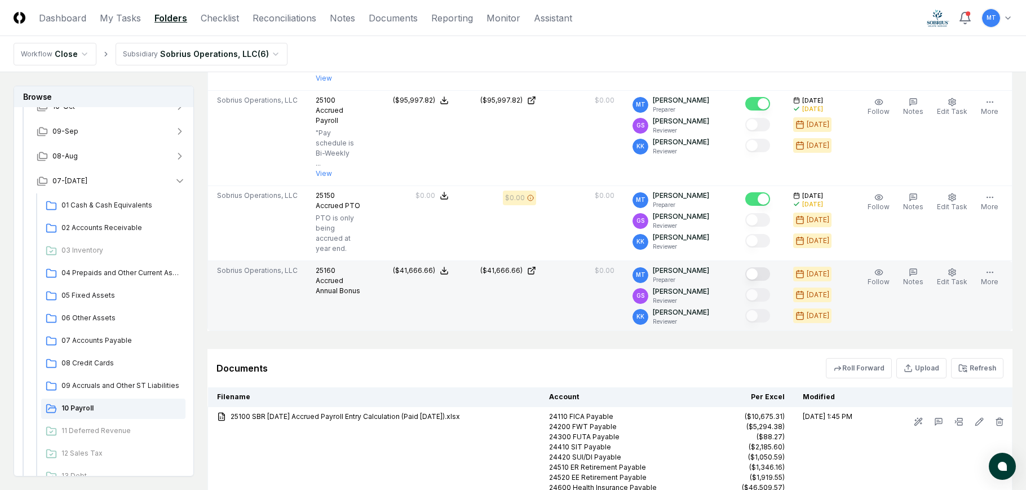
click at [768, 273] on button "Mark complete" at bounding box center [757, 274] width 25 height 14
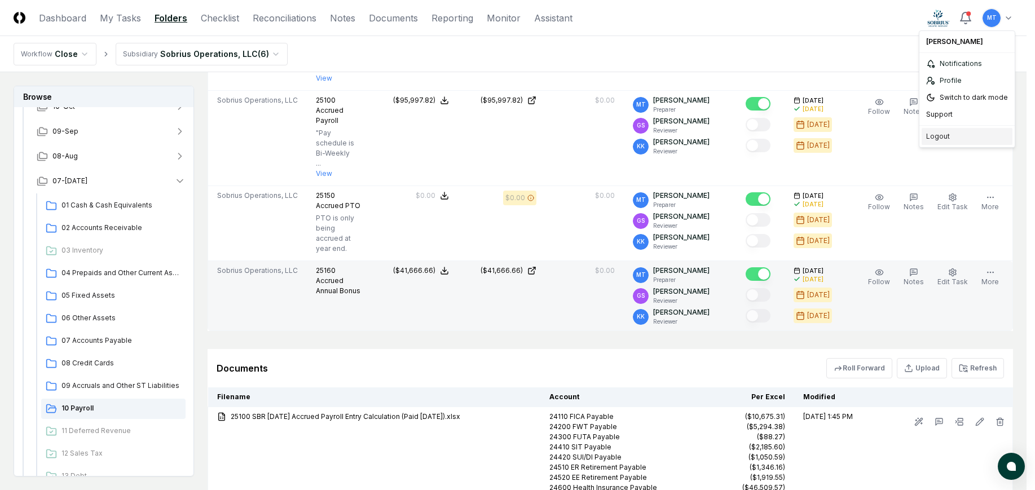
click at [956, 134] on div "Logout" at bounding box center [966, 136] width 91 height 17
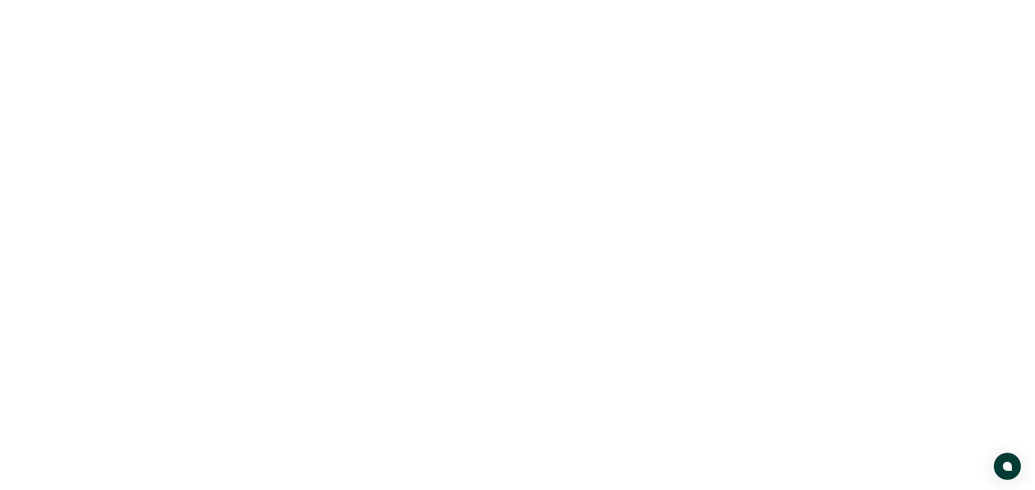
scroll to position [0, 0]
